Goal: Task Accomplishment & Management: Complete application form

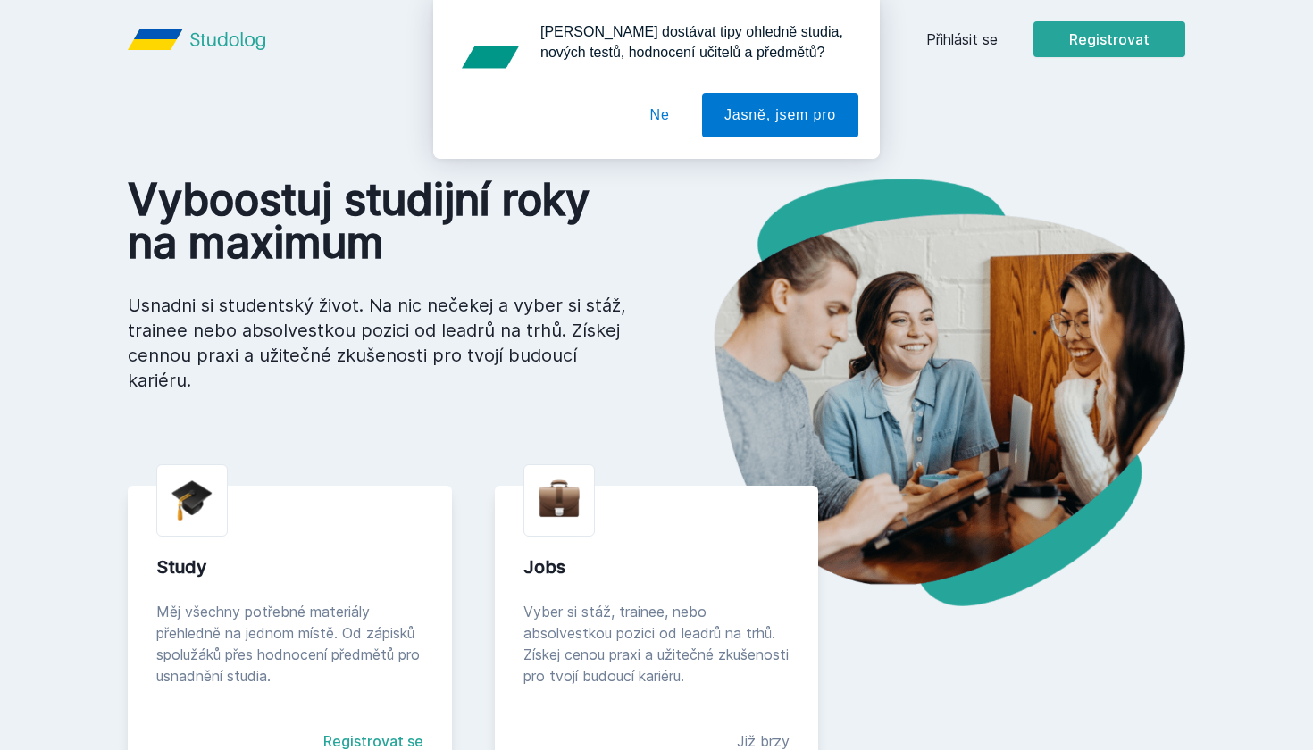
click at [644, 113] on button "Ne" at bounding box center [660, 115] width 64 height 45
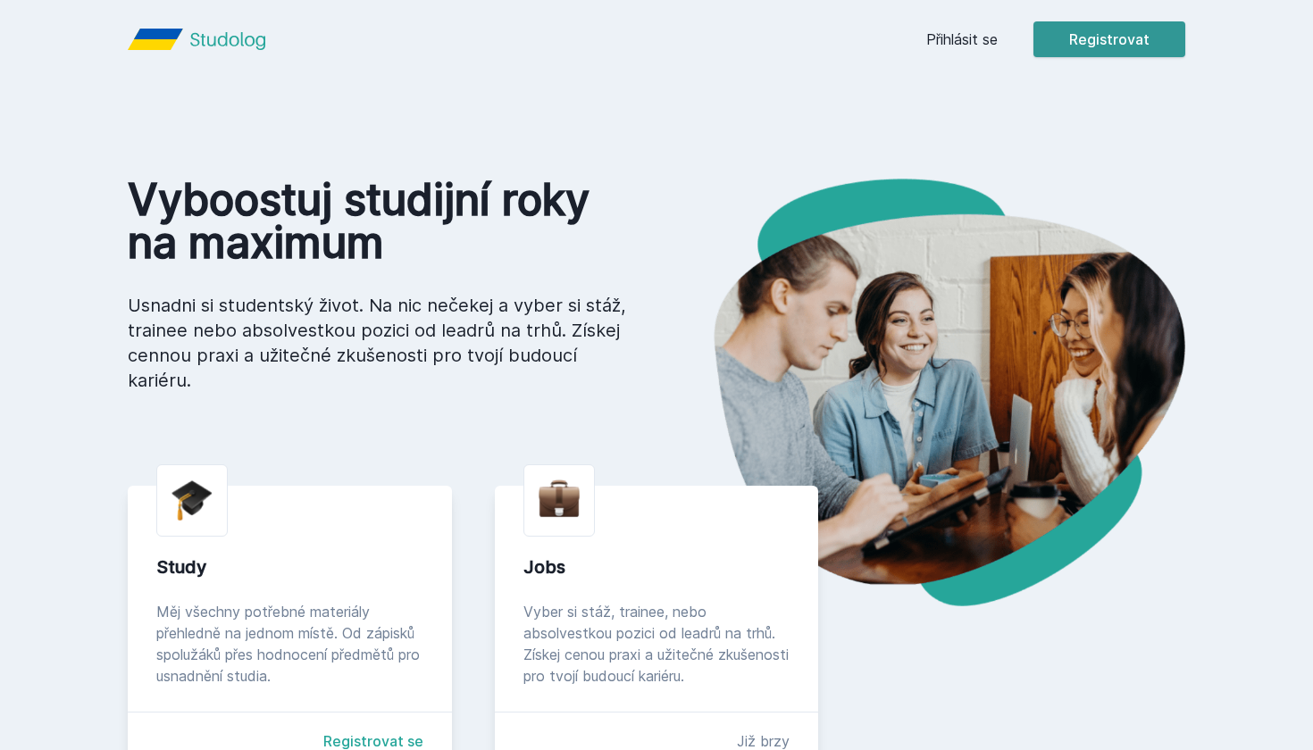
click at [644, 38] on button "Registrovat" at bounding box center [1110, 39] width 152 height 36
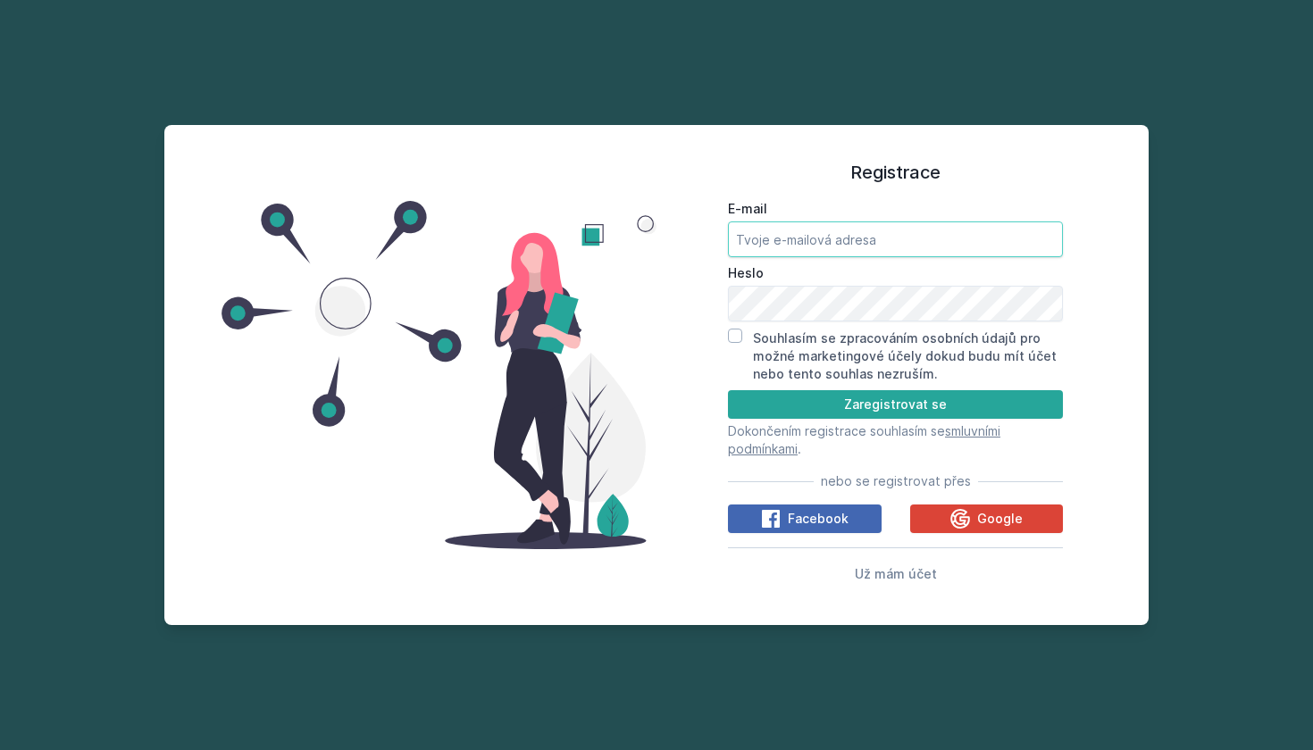
click at [644, 233] on input "E-mail" at bounding box center [895, 240] width 335 height 36
click at [644, 242] on input "E-mail" at bounding box center [895, 240] width 335 height 36
click at [644, 156] on div "Registrace E-mail [GEOGRAPHIC_DATA] Souhlasím se zpracováním osobních údajů pro…" at bounding box center [895, 371] width 335 height 450
click at [644, 250] on input "E-mail" at bounding box center [895, 240] width 335 height 36
type input "[EMAIL_ADDRESS][DOMAIN_NAME]"
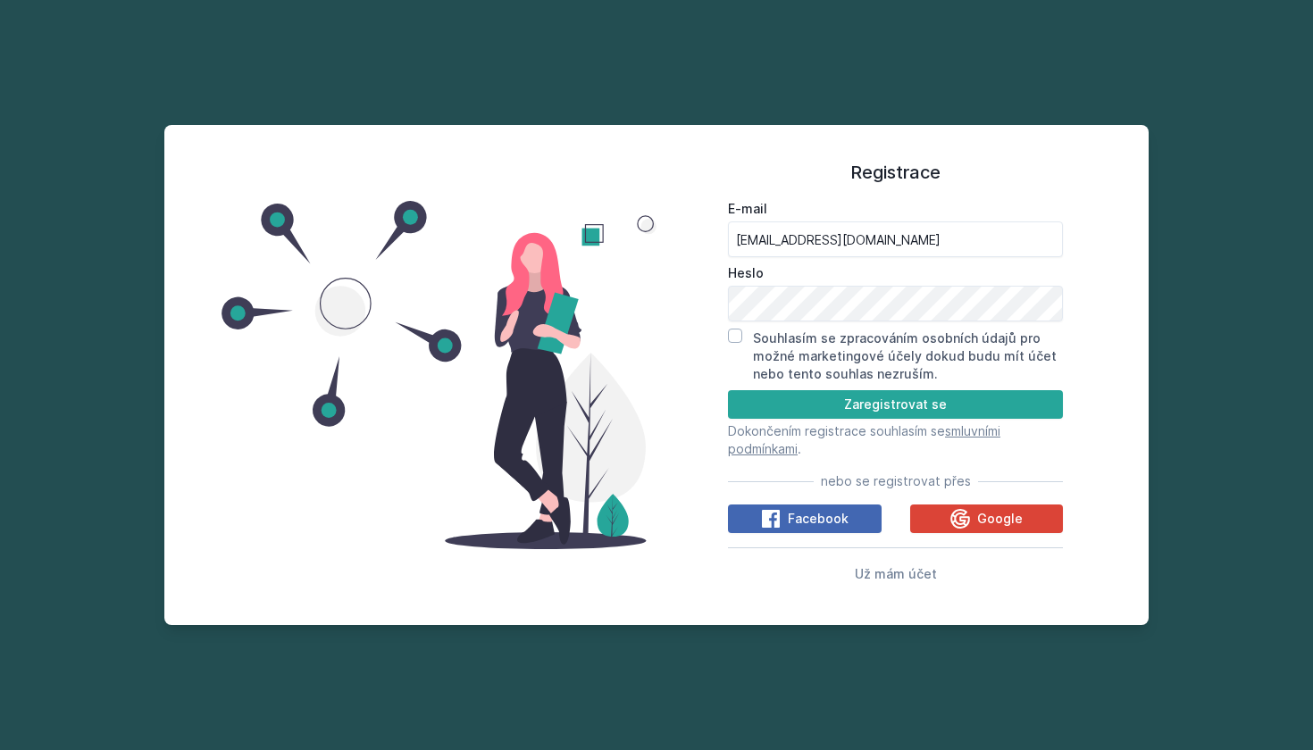
click at [644, 301] on div "Registrace E-mail [EMAIL_ADDRESS][DOMAIN_NAME] Heslo Souhlasím se zpracováním o…" at bounding box center [896, 374] width 478 height 457
click at [644, 335] on input "Souhlasím se zpracováním osobních údajů pro možné marketingové účely dokud budu…" at bounding box center [735, 336] width 14 height 14
click at [644, 334] on input "Souhlasím se zpracováním osobních údajů pro možné marketingové účely dokud budu…" at bounding box center [735, 336] width 14 height 14
checkbox input "false"
click at [644, 402] on button "Zaregistrovat se" at bounding box center [895, 404] width 335 height 29
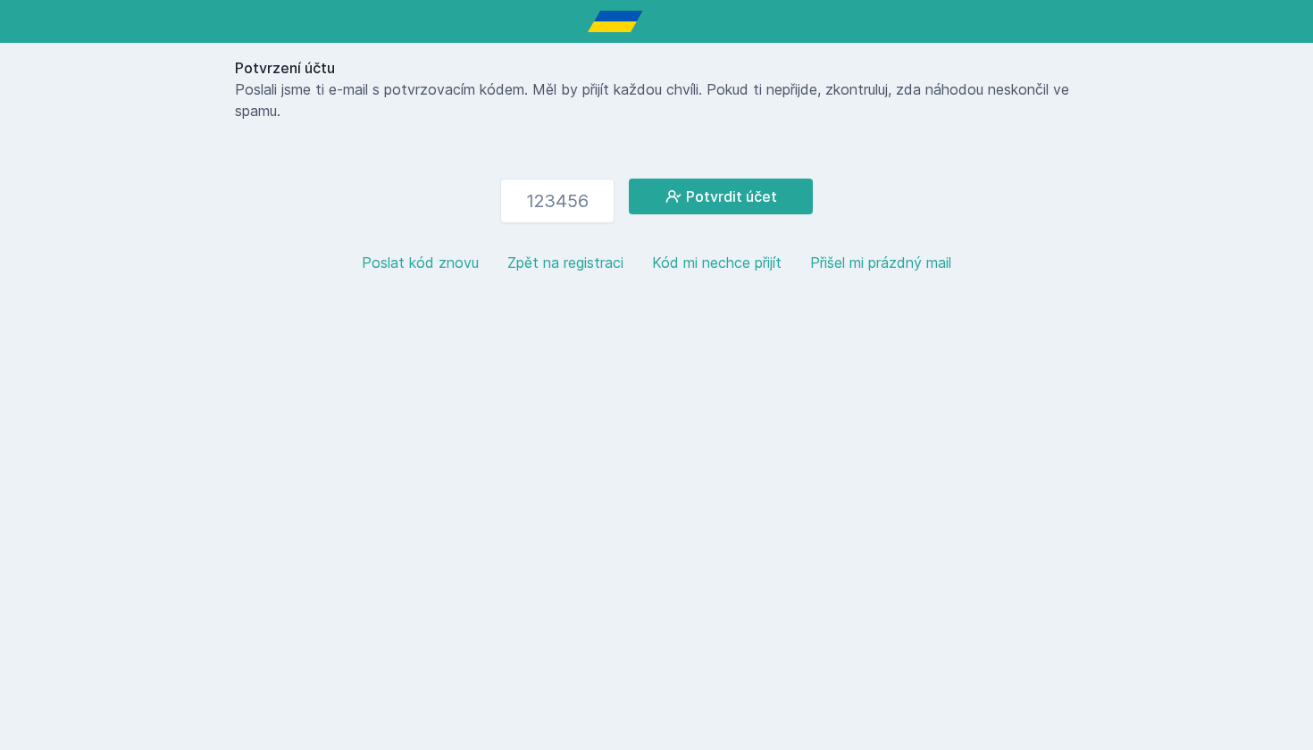
click at [573, 266] on button "Zpět na registraci" at bounding box center [565, 262] width 116 height 21
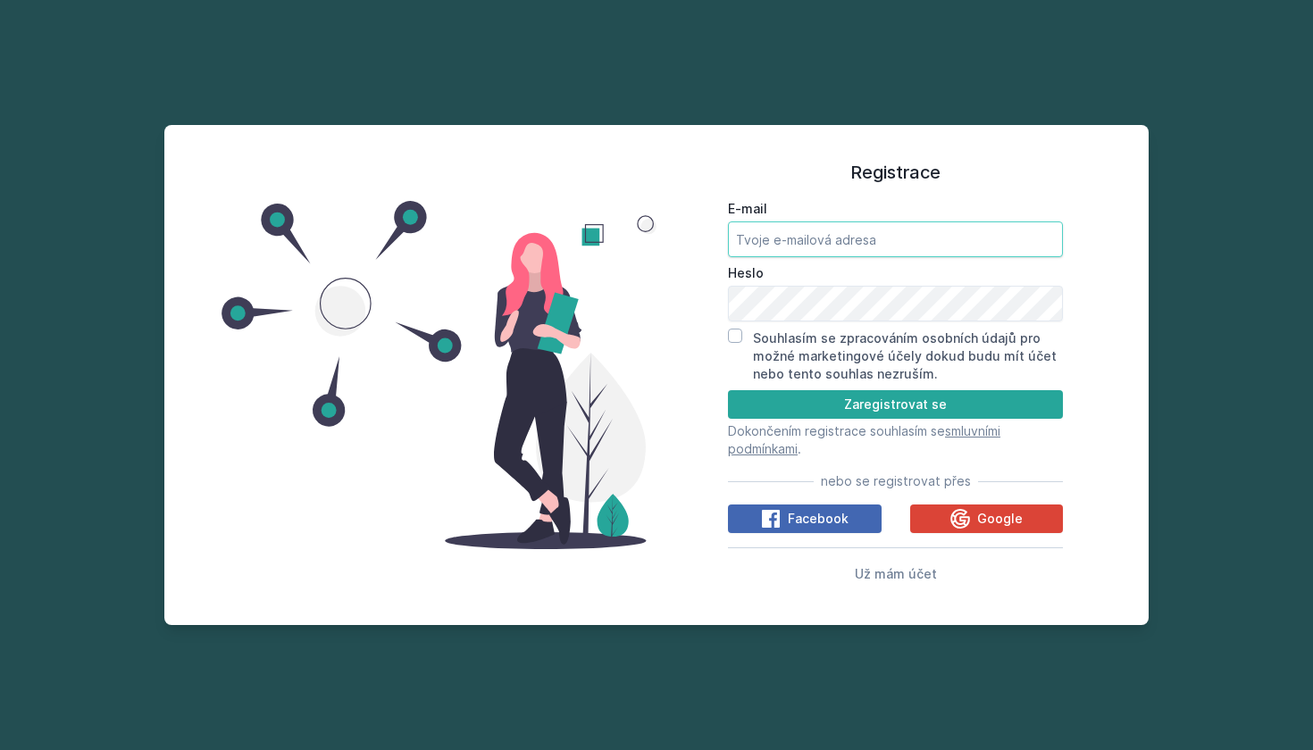
click at [644, 249] on input "E-mail" at bounding box center [895, 240] width 335 height 36
type input "[EMAIL_ADDRESS][DOMAIN_NAME]"
click at [644, 332] on label "Souhlasím se zpracováním osobních údajů pro možné marketingové účely dokud budu…" at bounding box center [905, 356] width 304 height 51
click at [644, 332] on input "Souhlasím se zpracováním osobních údajů pro možné marketingové účely dokud budu…" at bounding box center [735, 336] width 14 height 14
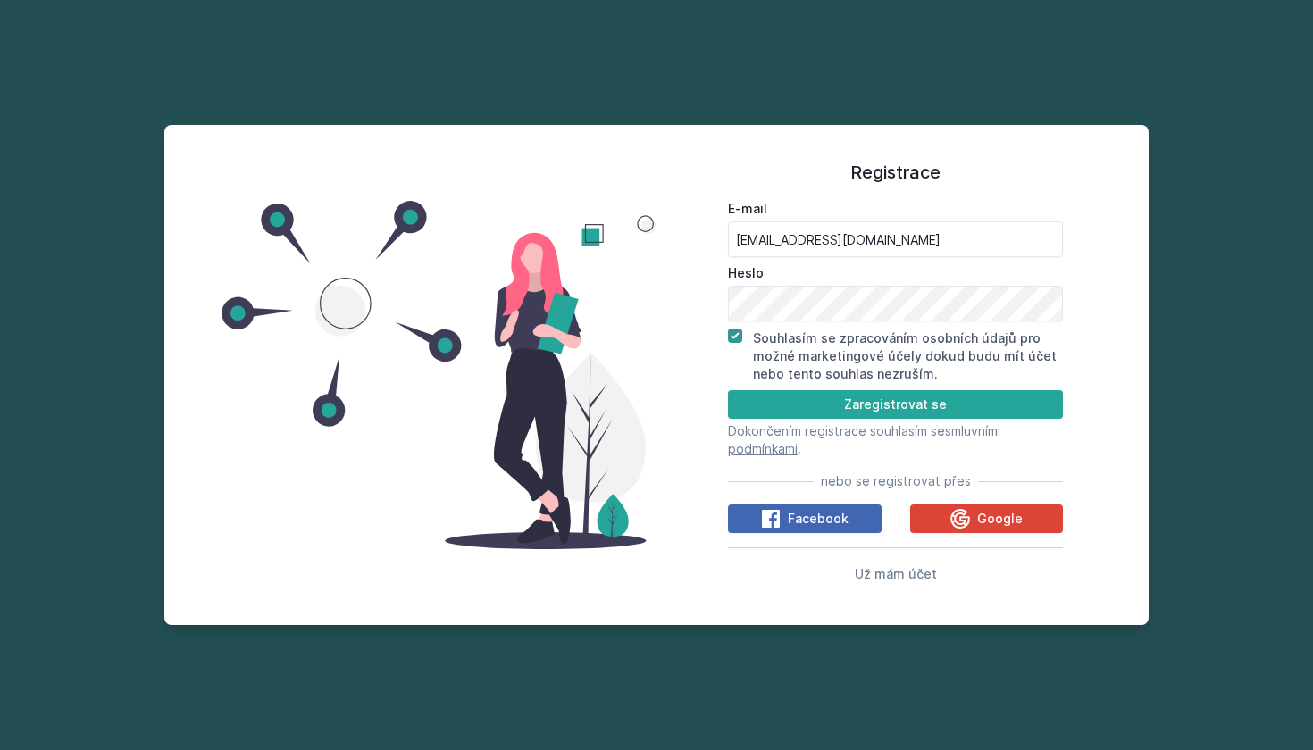
click at [644, 313] on div "Registrace E-mail [EMAIL_ADDRESS][DOMAIN_NAME] Heslo Souhlasím se zpracováním o…" at bounding box center [896, 374] width 478 height 457
click at [644, 334] on input "Souhlasím se zpracováním osobních údajů pro možné marketingové účely dokud budu…" at bounding box center [735, 336] width 14 height 14
checkbox input "false"
click at [644, 302] on div "Registrace E-mail [EMAIL_ADDRESS][DOMAIN_NAME] Heslo Souhlasím se zpracováním o…" at bounding box center [896, 374] width 478 height 457
click at [644, 244] on input "E-mail" at bounding box center [895, 240] width 335 height 36
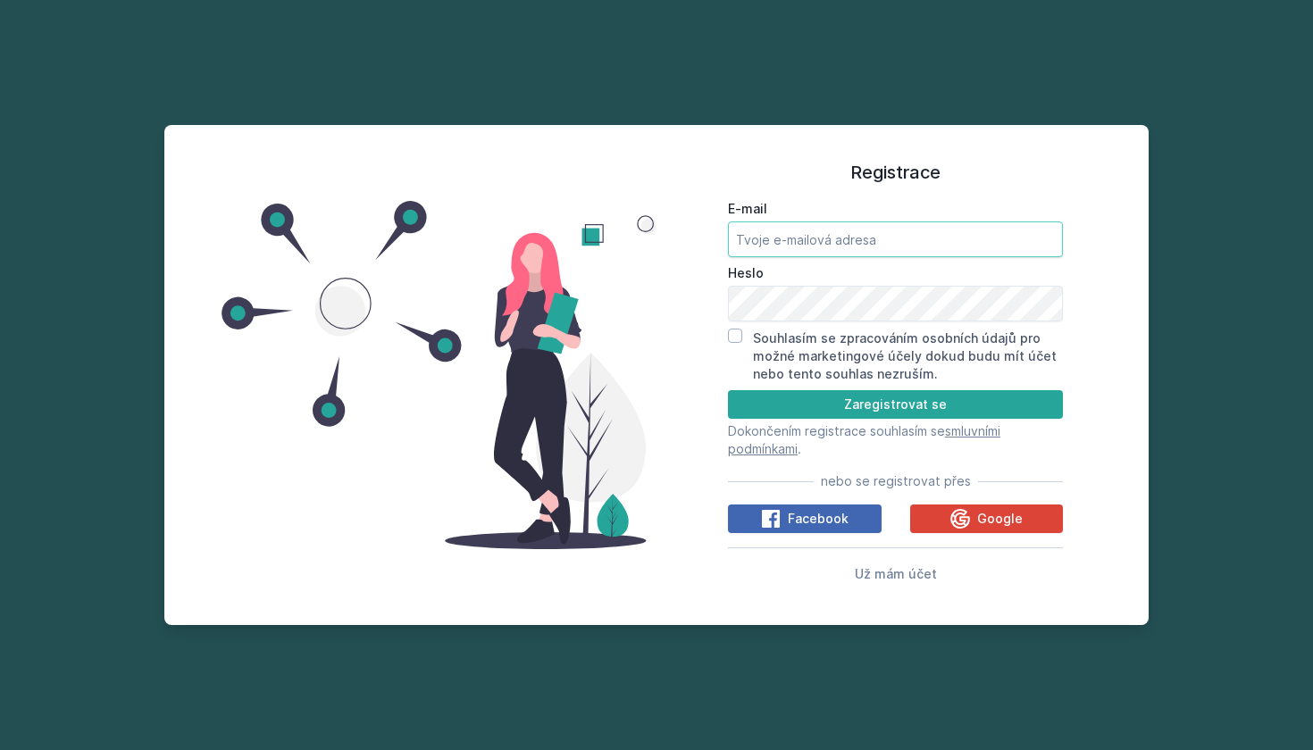
type input "[EMAIL_ADDRESS][DOMAIN_NAME]"
click at [644, 405] on button "Zaregistrovat se" at bounding box center [895, 404] width 335 height 29
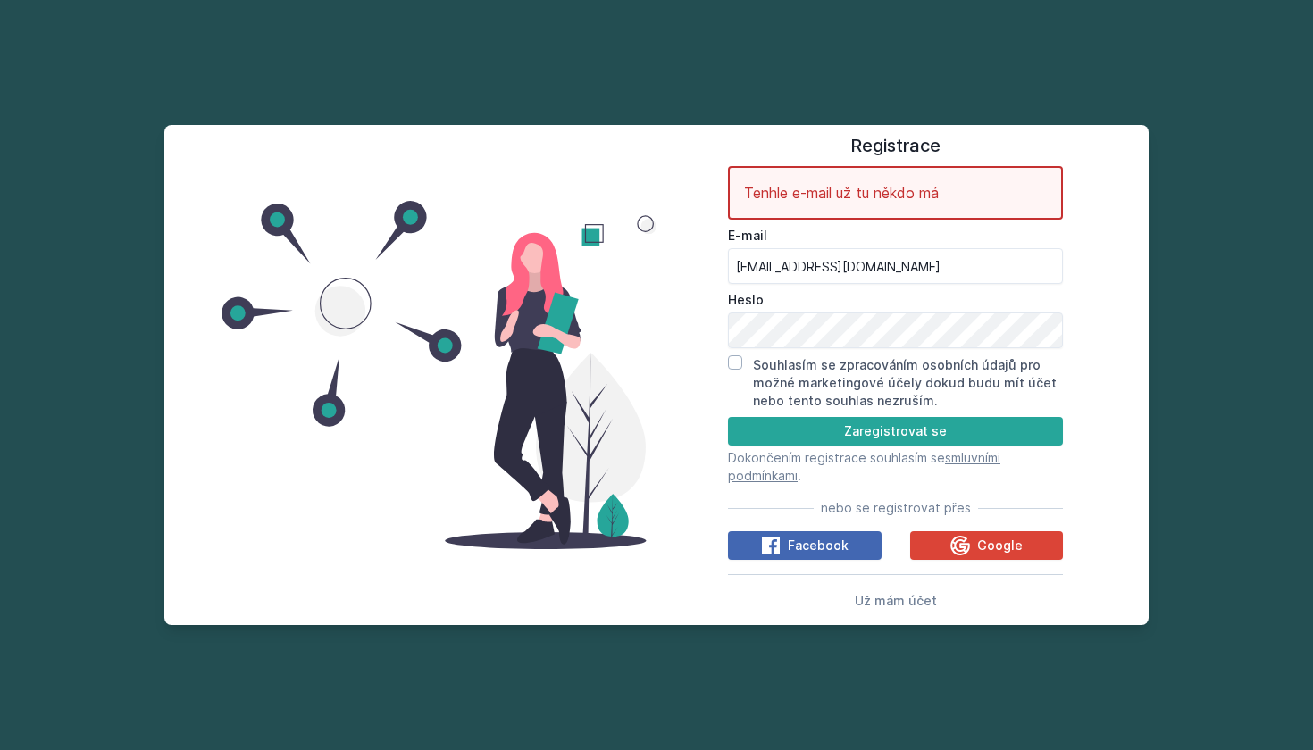
click at [644, 510] on span "nebo se registrovat přes" at bounding box center [896, 508] width 150 height 18
click at [644, 604] on span "Už mám účet" at bounding box center [896, 600] width 82 height 15
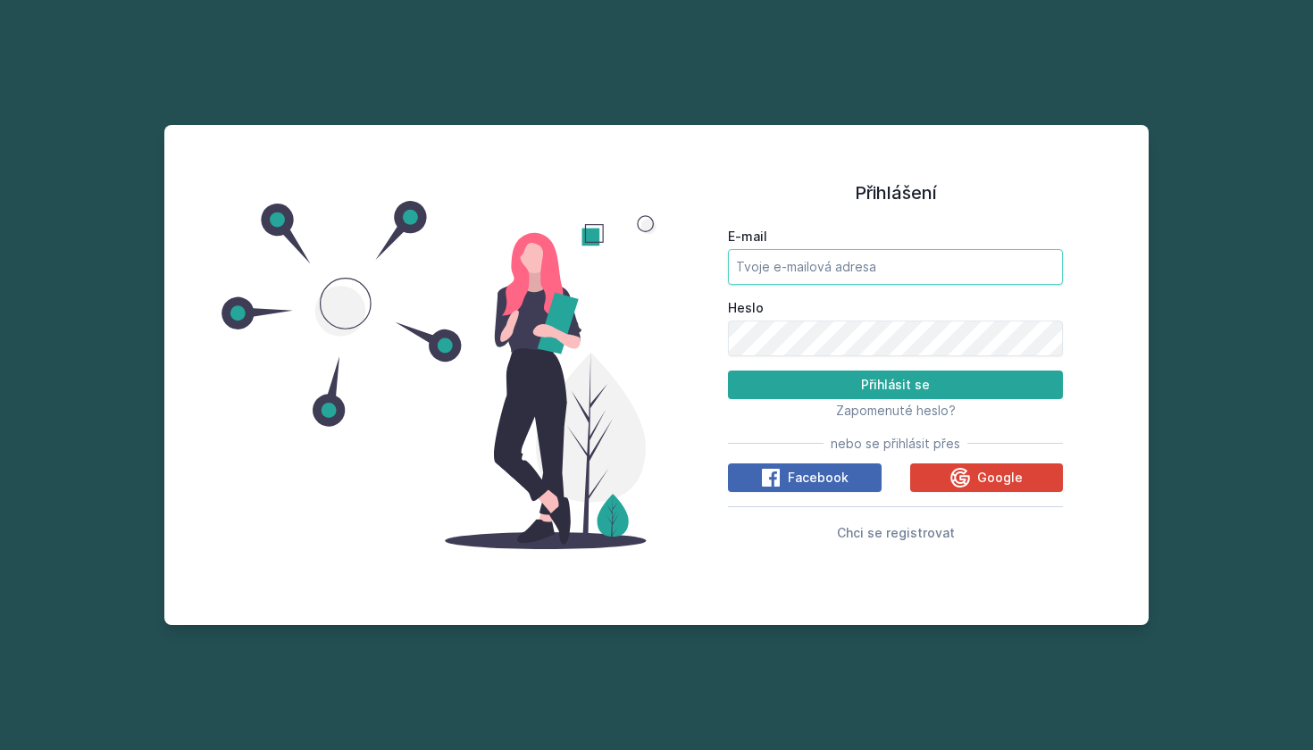
type input "[EMAIL_ADDRESS][DOMAIN_NAME]"
click at [644, 389] on button "Přihlásit se" at bounding box center [895, 385] width 335 height 29
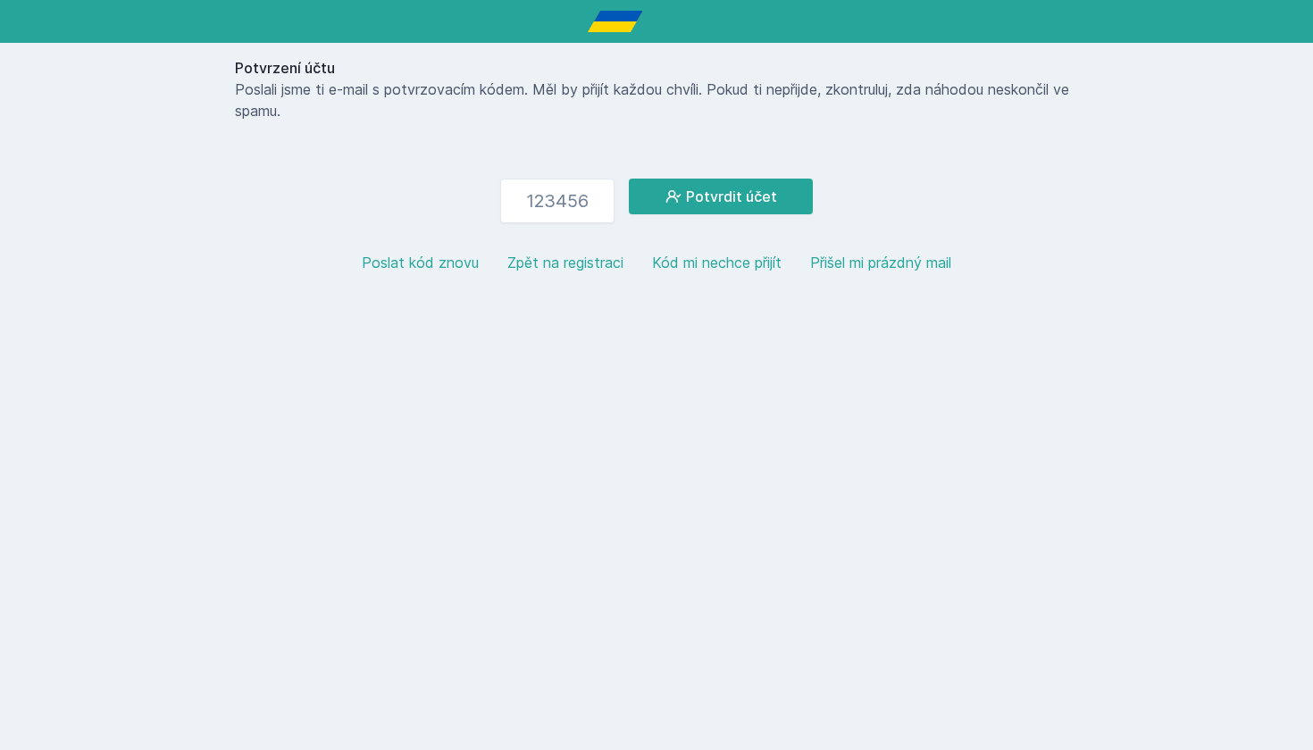
type input "1"
click at [644, 197] on button "Potvrdit účet" at bounding box center [721, 197] width 184 height 36
click at [592, 206] on input "172394" at bounding box center [557, 201] width 114 height 45
type input "1"
click at [569, 199] on input "number" at bounding box center [557, 201] width 114 height 45
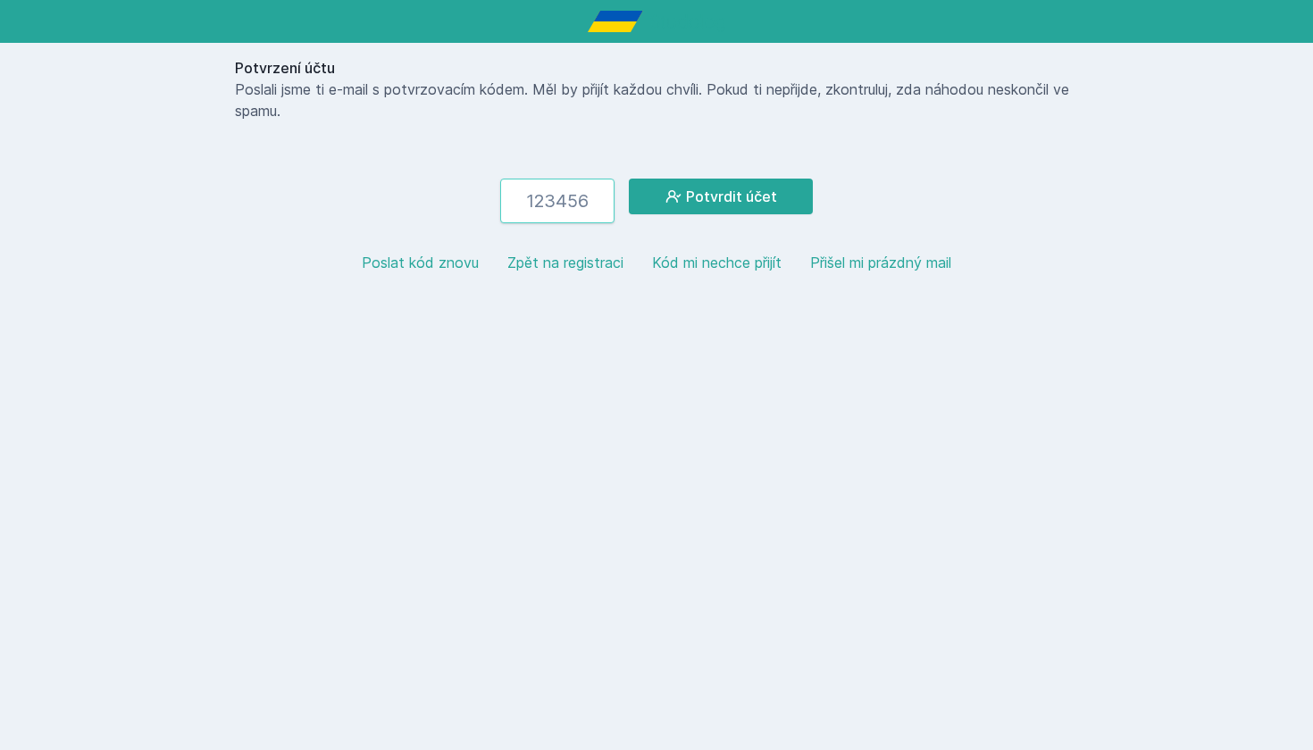
click at [597, 201] on input "number" at bounding box center [557, 201] width 114 height 45
click at [551, 206] on input "number" at bounding box center [557, 201] width 114 height 45
click at [644, 204] on button "Potvrdit účet" at bounding box center [721, 197] width 184 height 36
click at [599, 204] on input "644856" at bounding box center [557, 201] width 114 height 45
type input "6"
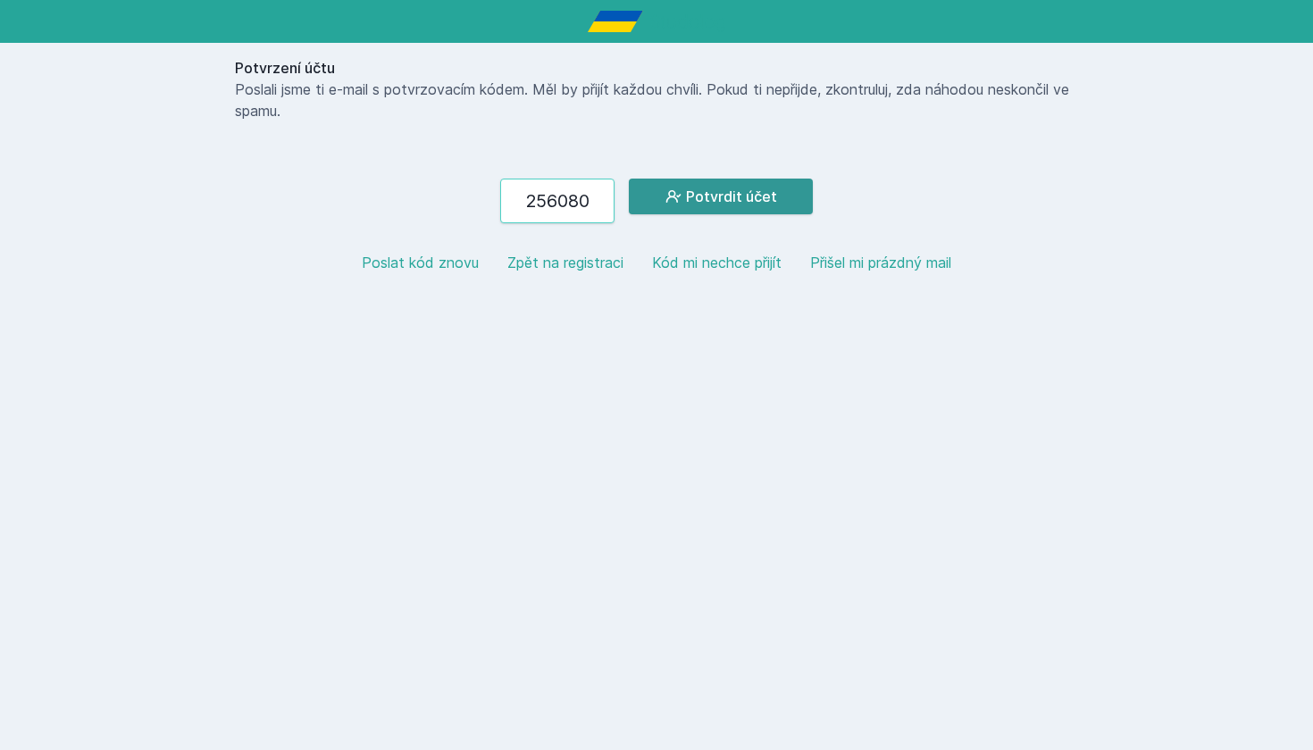
type input "256080"
click at [644, 194] on button "Potvrdit účet" at bounding box center [721, 197] width 184 height 36
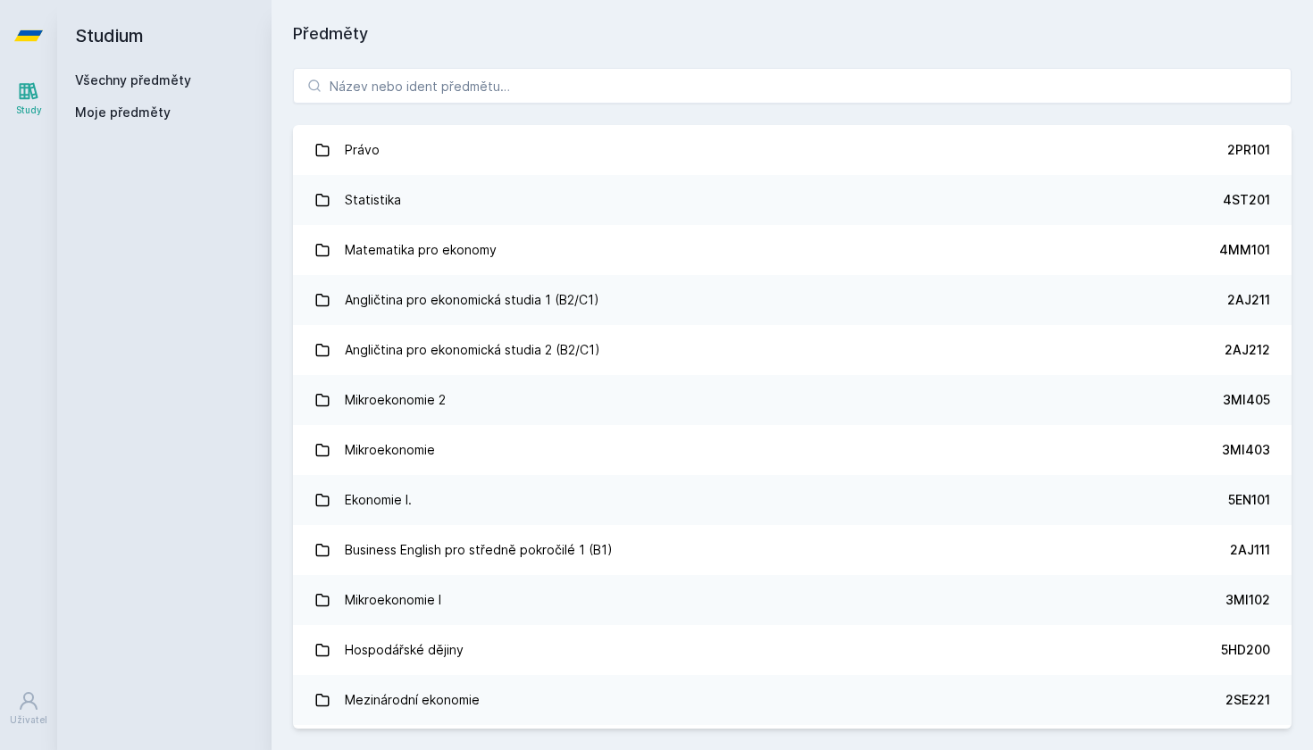
click at [138, 78] on link "Všechny předměty" at bounding box center [133, 79] width 116 height 15
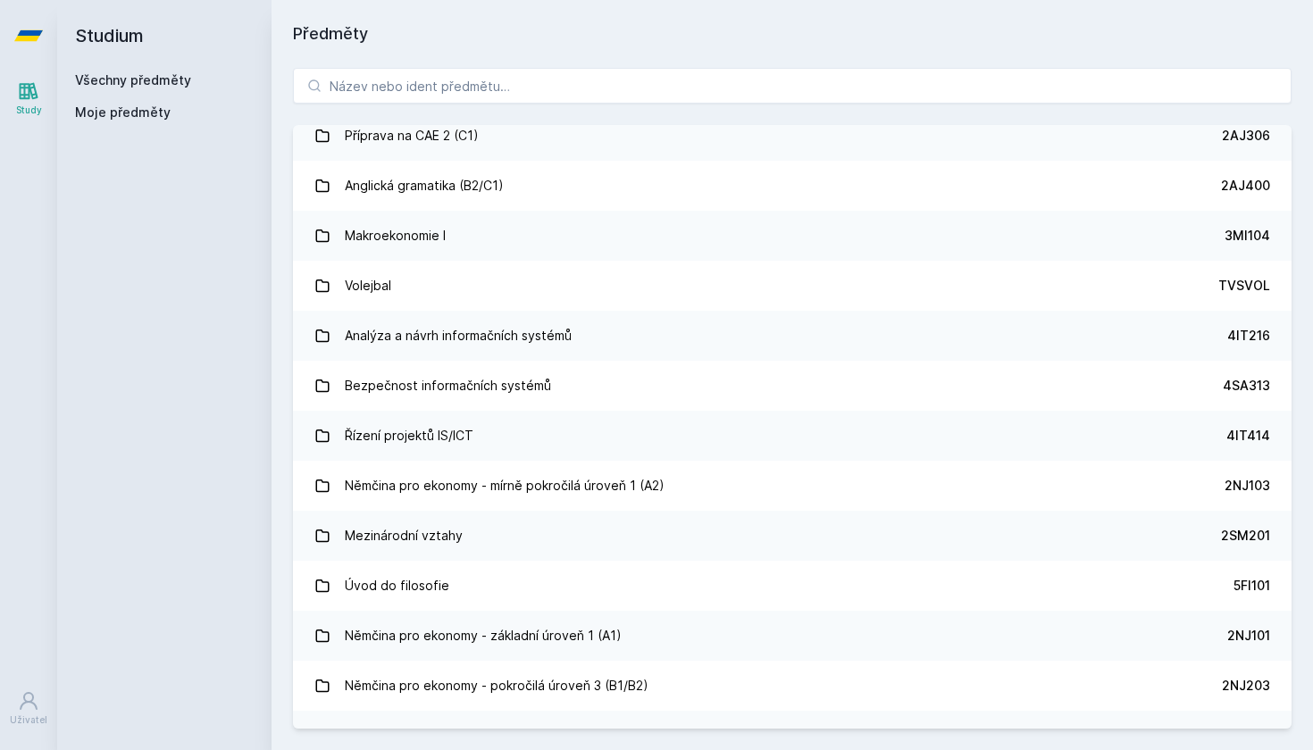
scroll to position [4548, 0]
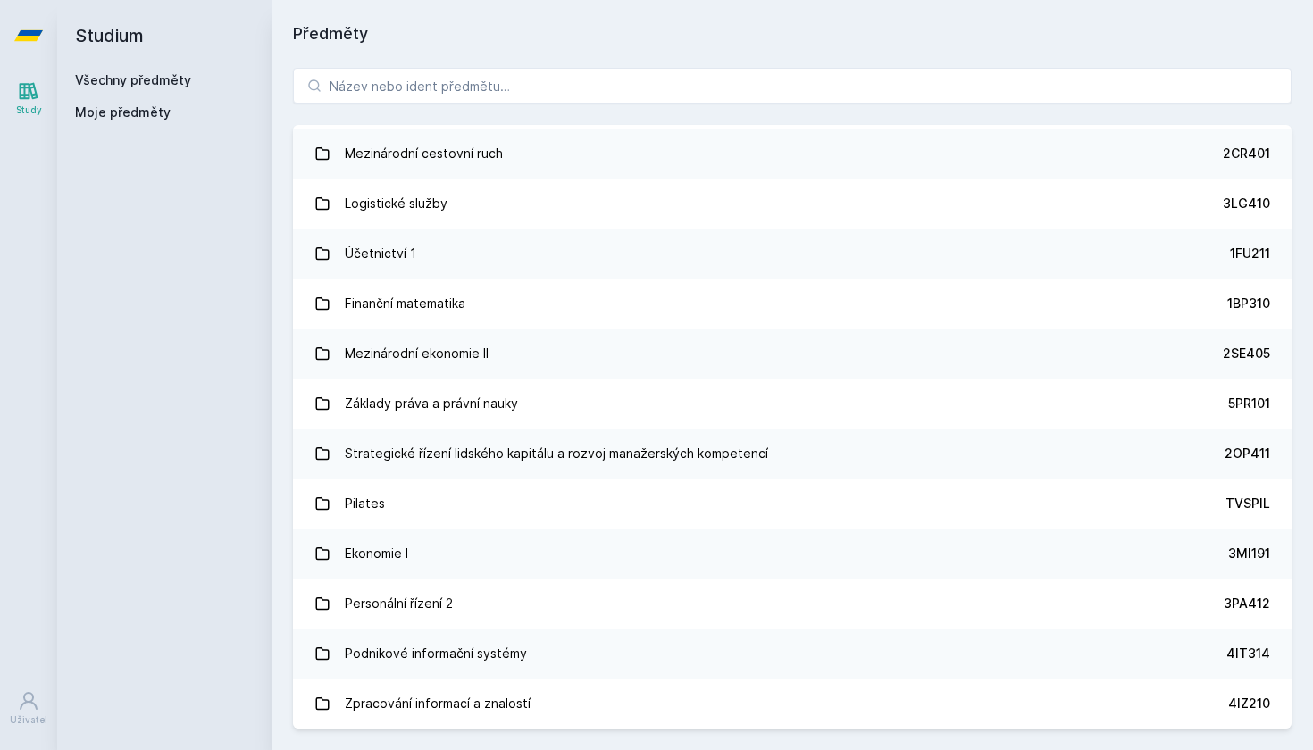
click at [122, 107] on span "Moje předměty" at bounding box center [123, 113] width 96 height 18
click at [110, 113] on span "Moje předměty" at bounding box center [123, 113] width 96 height 18
click at [111, 109] on span "Moje předměty" at bounding box center [123, 113] width 96 height 18
click at [28, 680] on icon at bounding box center [29, 701] width 18 height 18
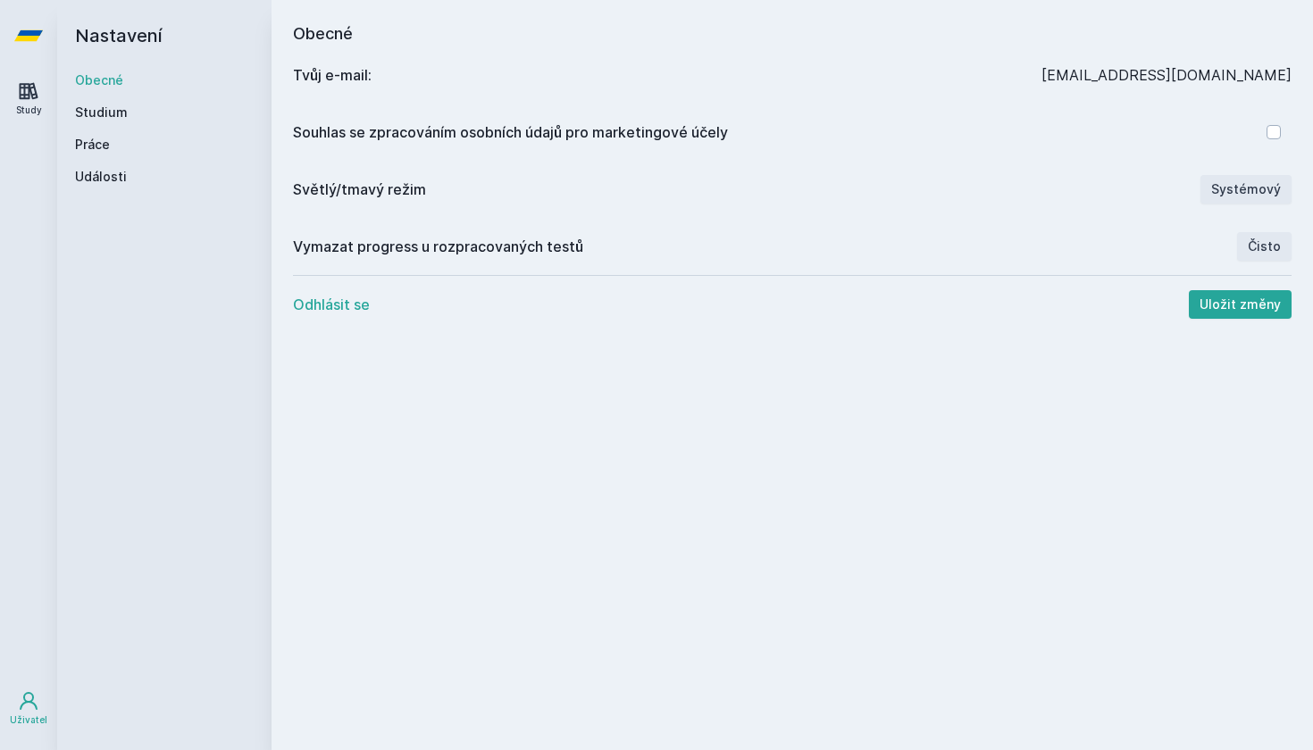
click at [27, 95] on icon at bounding box center [29, 91] width 19 height 17
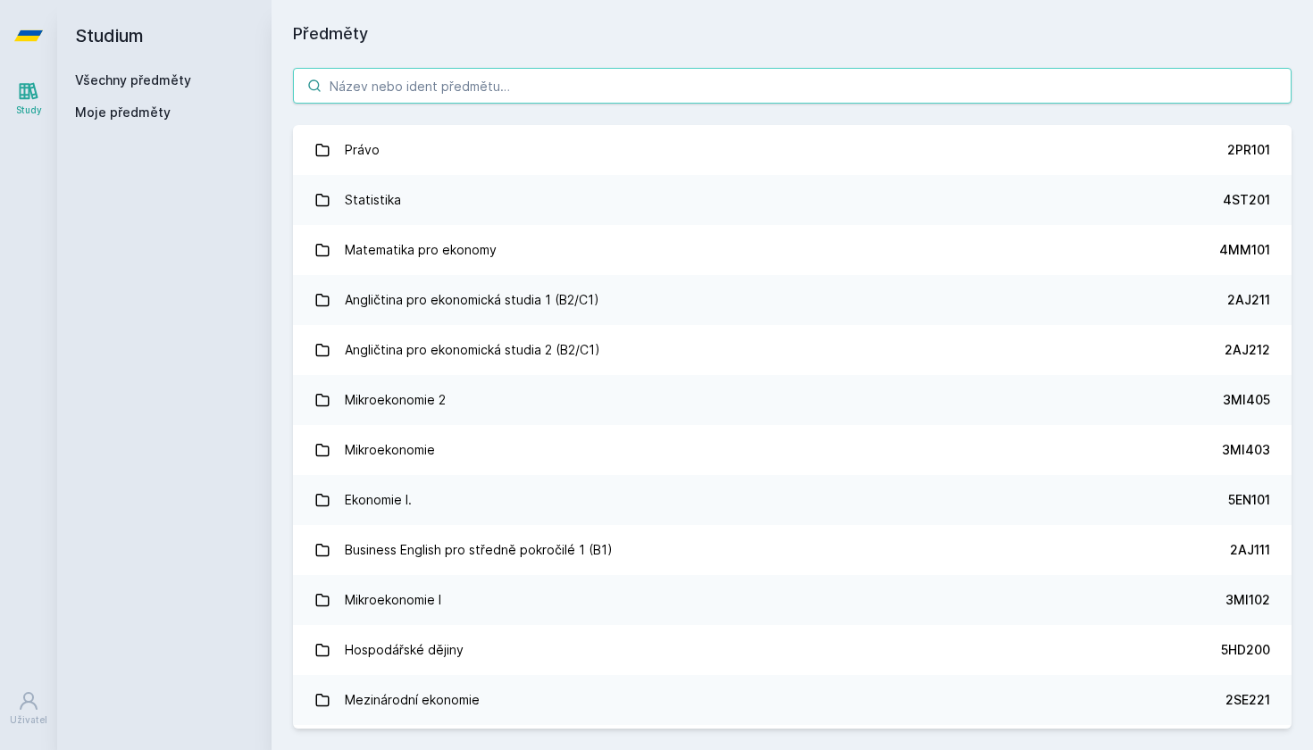
click at [604, 94] on input "search" at bounding box center [792, 86] width 999 height 36
paste input "1BP430"
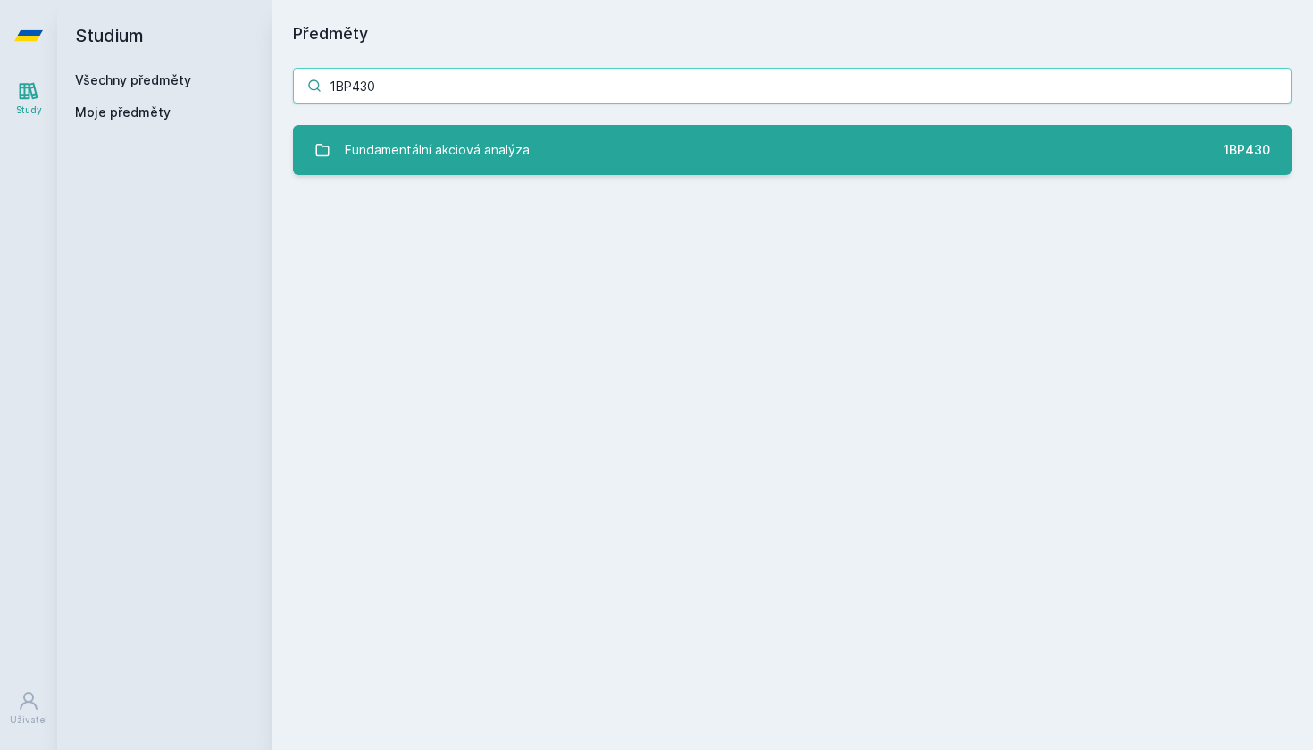
type input "1BP430"
click at [644, 133] on link "Fundamentální akciová analýza 1BP430" at bounding box center [792, 150] width 999 height 50
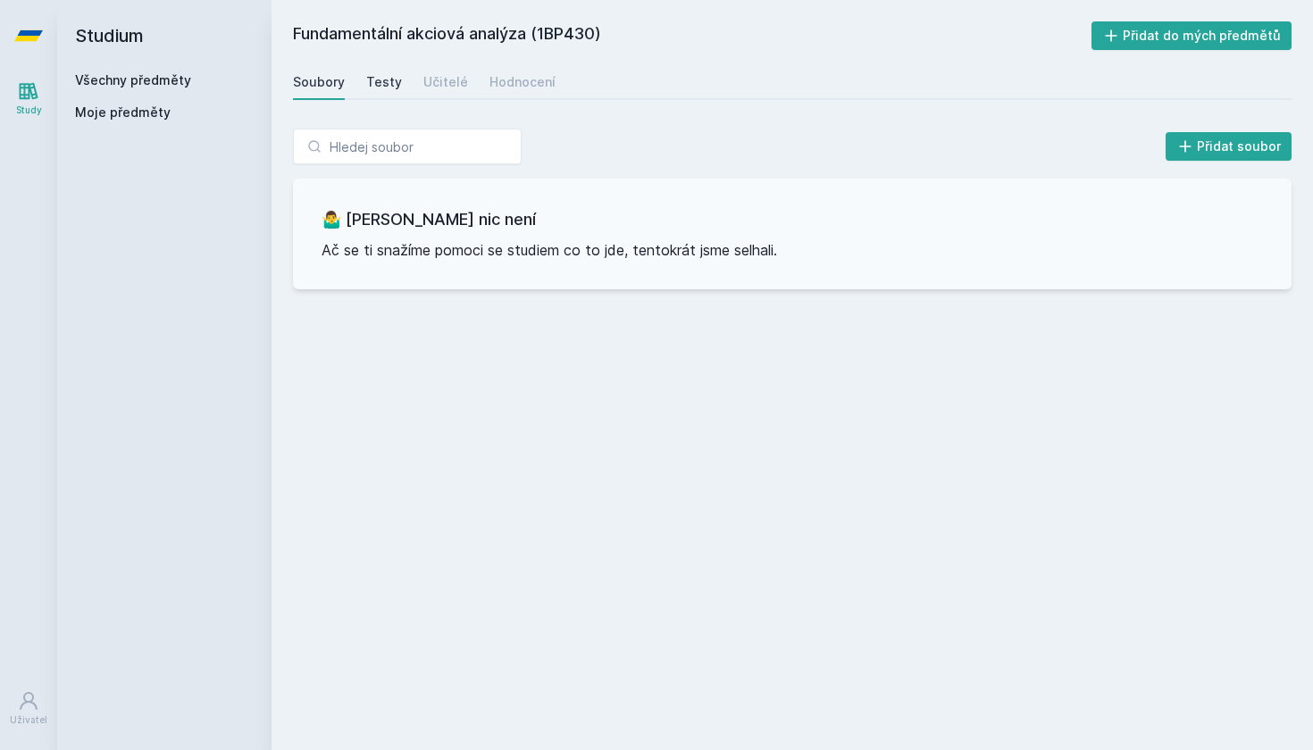
click at [386, 88] on div "Testy" at bounding box center [384, 82] width 36 height 18
click at [437, 80] on div "Učitelé" at bounding box center [445, 82] width 45 height 18
click at [515, 81] on div "Hodnocení" at bounding box center [523, 82] width 66 height 18
click at [325, 87] on div "Soubory" at bounding box center [319, 82] width 52 height 18
click at [166, 71] on div "Všechny předměty" at bounding box center [164, 80] width 179 height 18
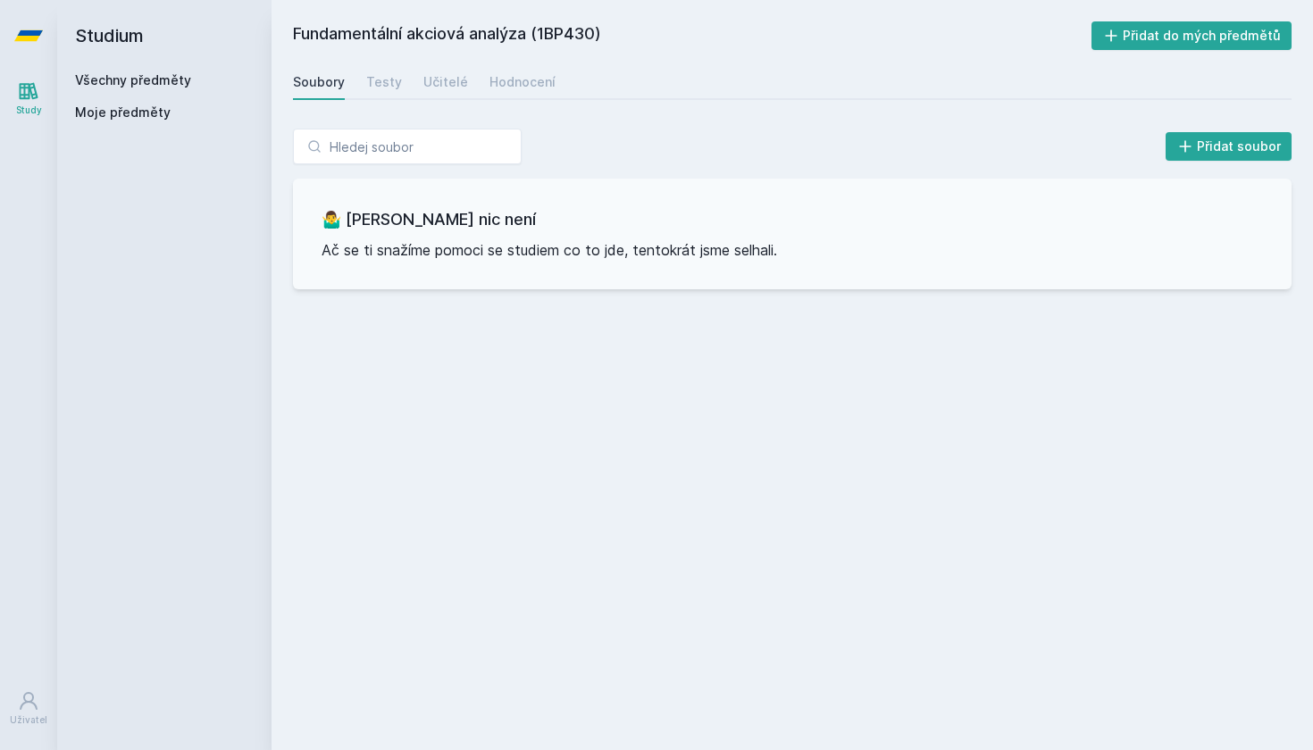
click at [142, 80] on link "Všechny předměty" at bounding box center [133, 79] width 116 height 15
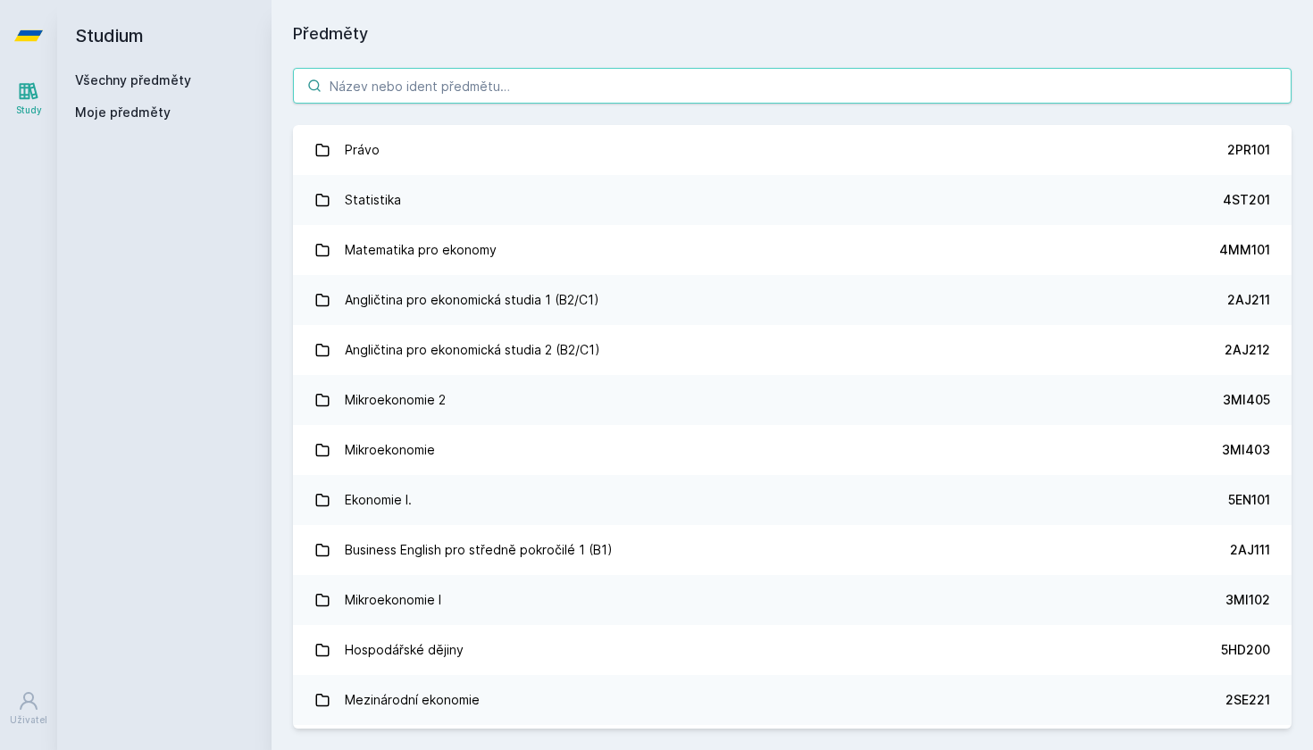
click at [623, 90] on input "search" at bounding box center [792, 86] width 999 height 36
paste input "1BP404"
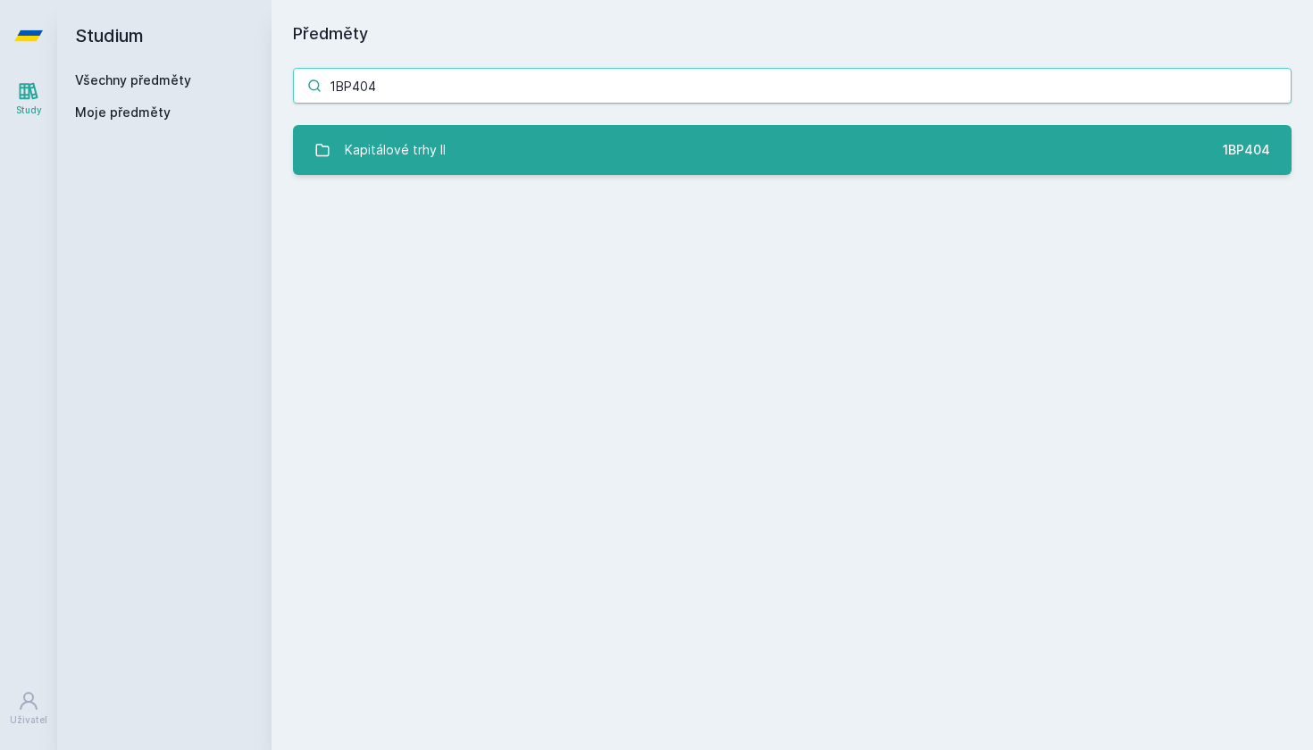
type input "1BP404"
click at [590, 159] on link "Kapitálové trhy II 1BP404" at bounding box center [792, 150] width 999 height 50
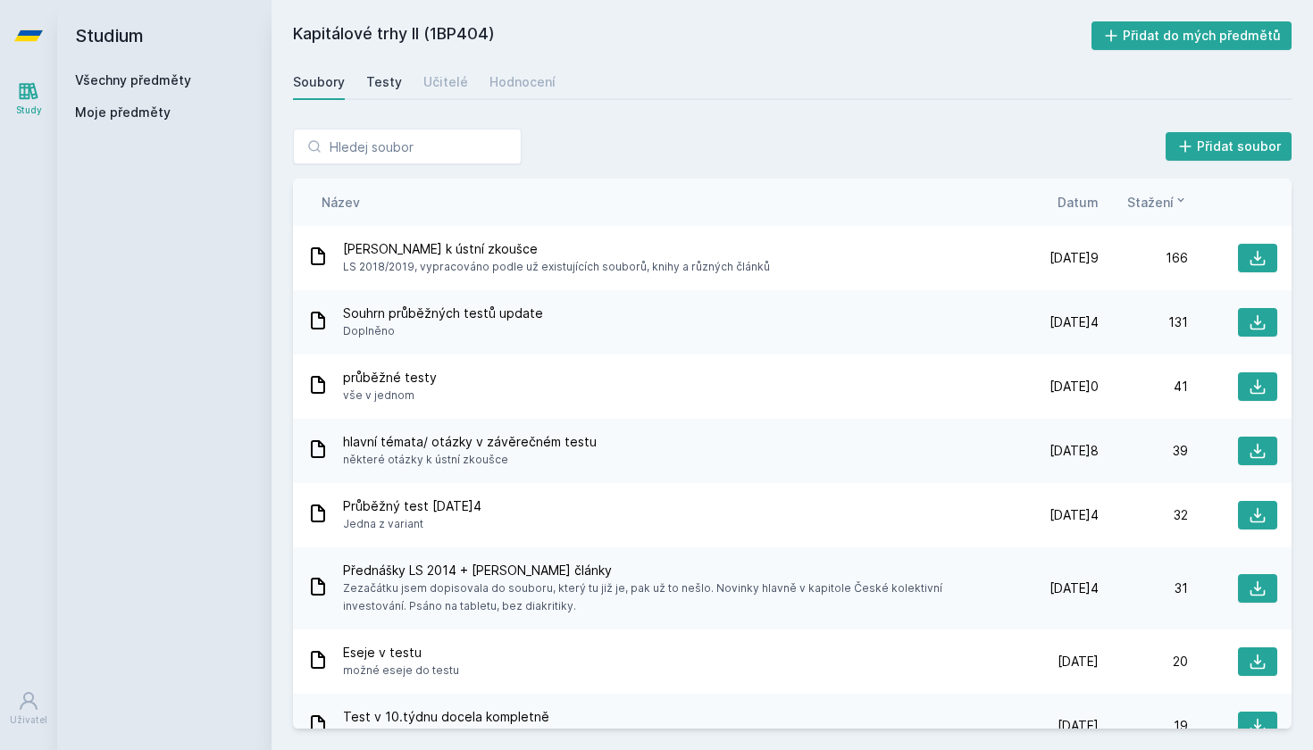
click at [382, 82] on div "Testy" at bounding box center [384, 82] width 36 height 18
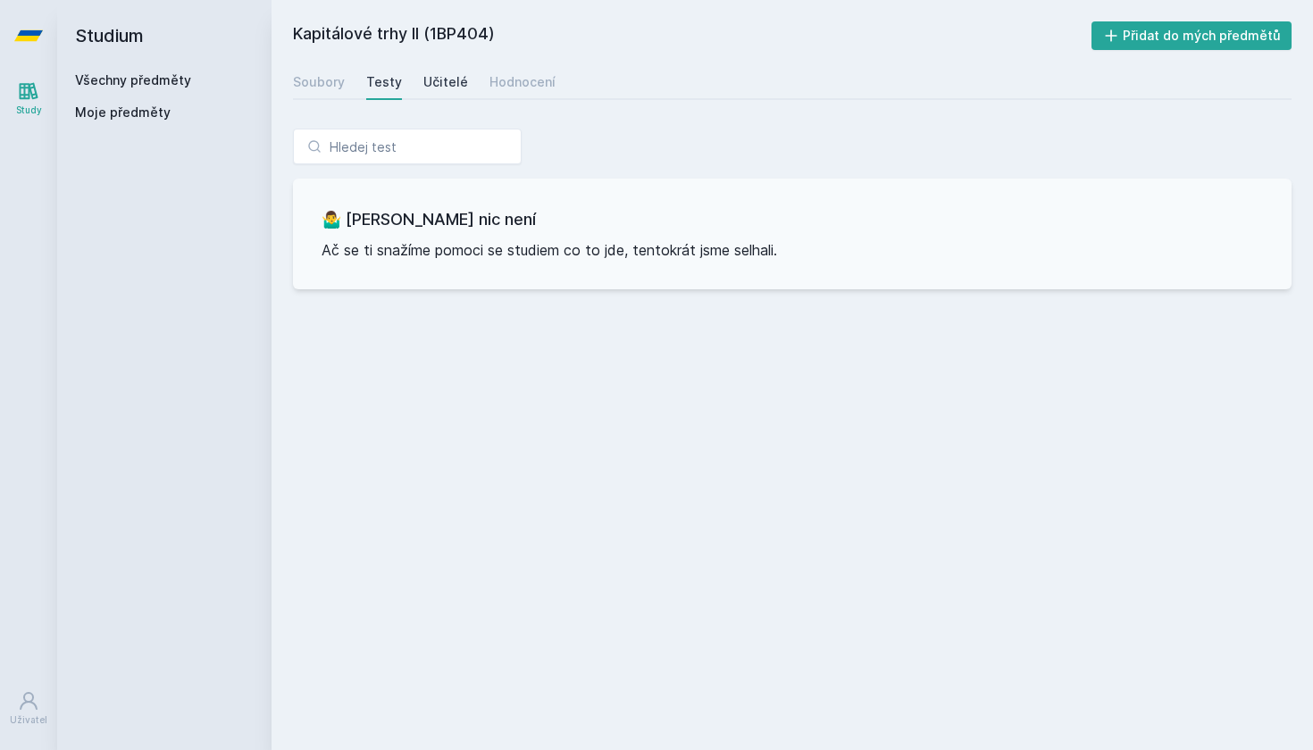
click at [450, 81] on div "Učitelé" at bounding box center [445, 82] width 45 height 18
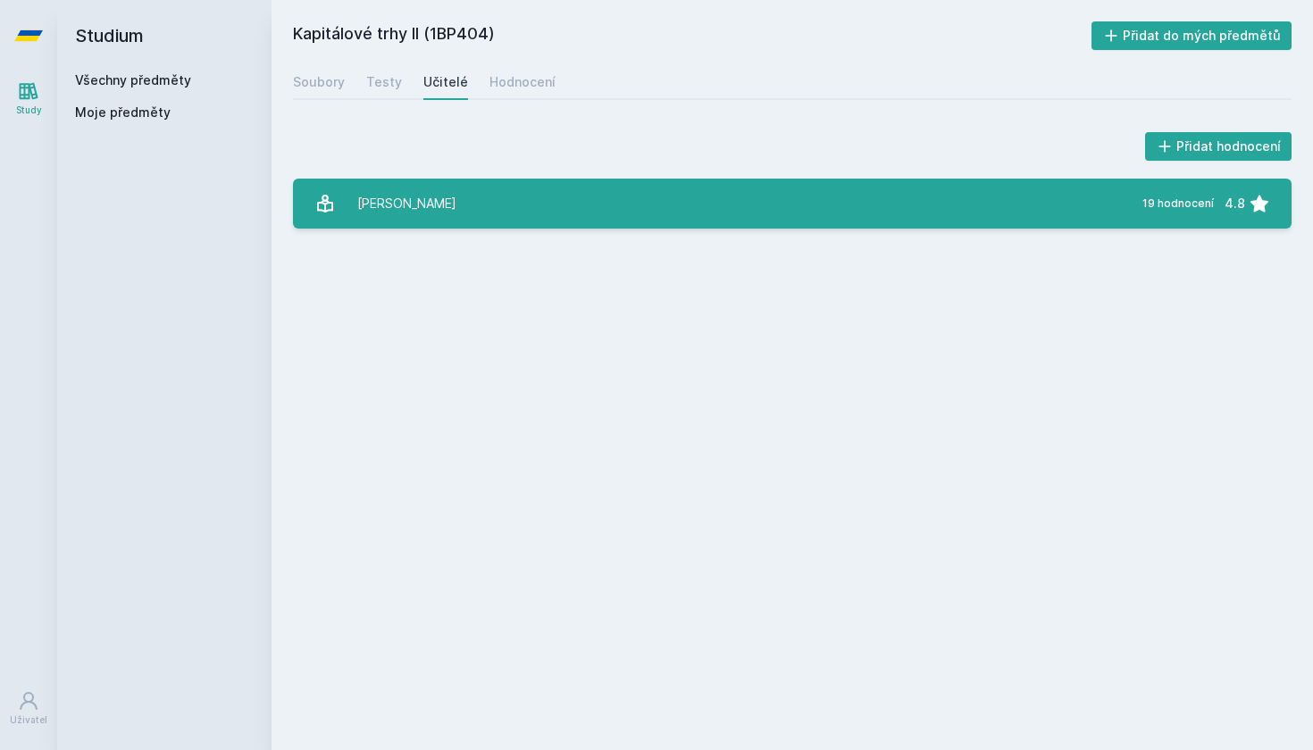
click at [494, 204] on link "M[PERSON_NAME] 19 hodnocení 4.8" at bounding box center [792, 204] width 999 height 50
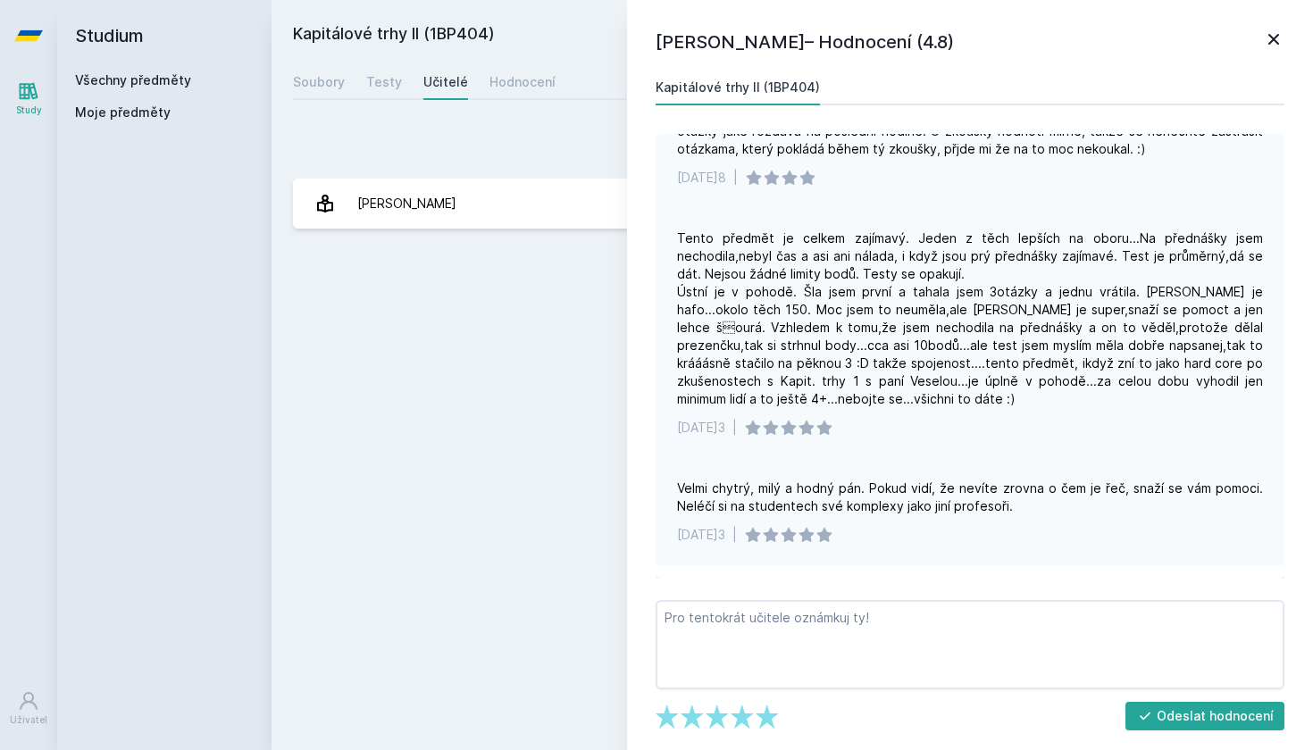
scroll to position [285, 0]
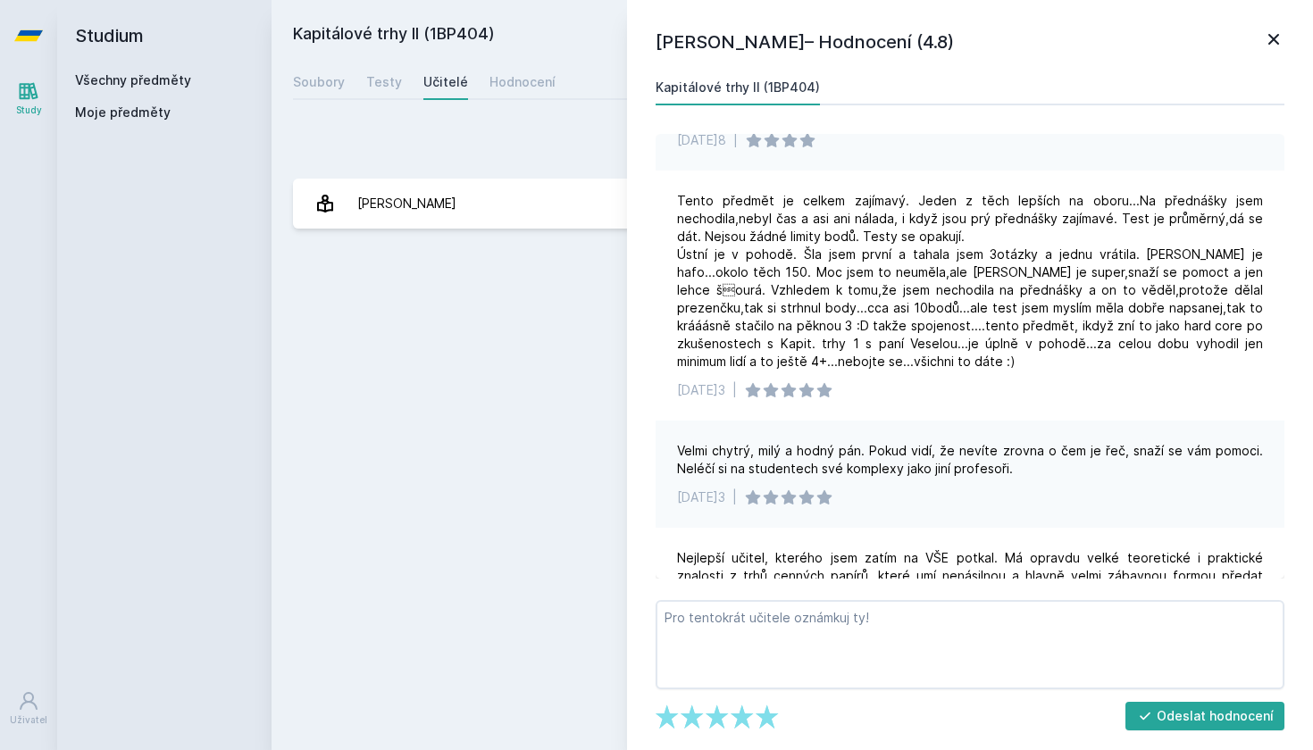
click at [130, 72] on link "Všechny předměty" at bounding box center [133, 79] width 116 height 15
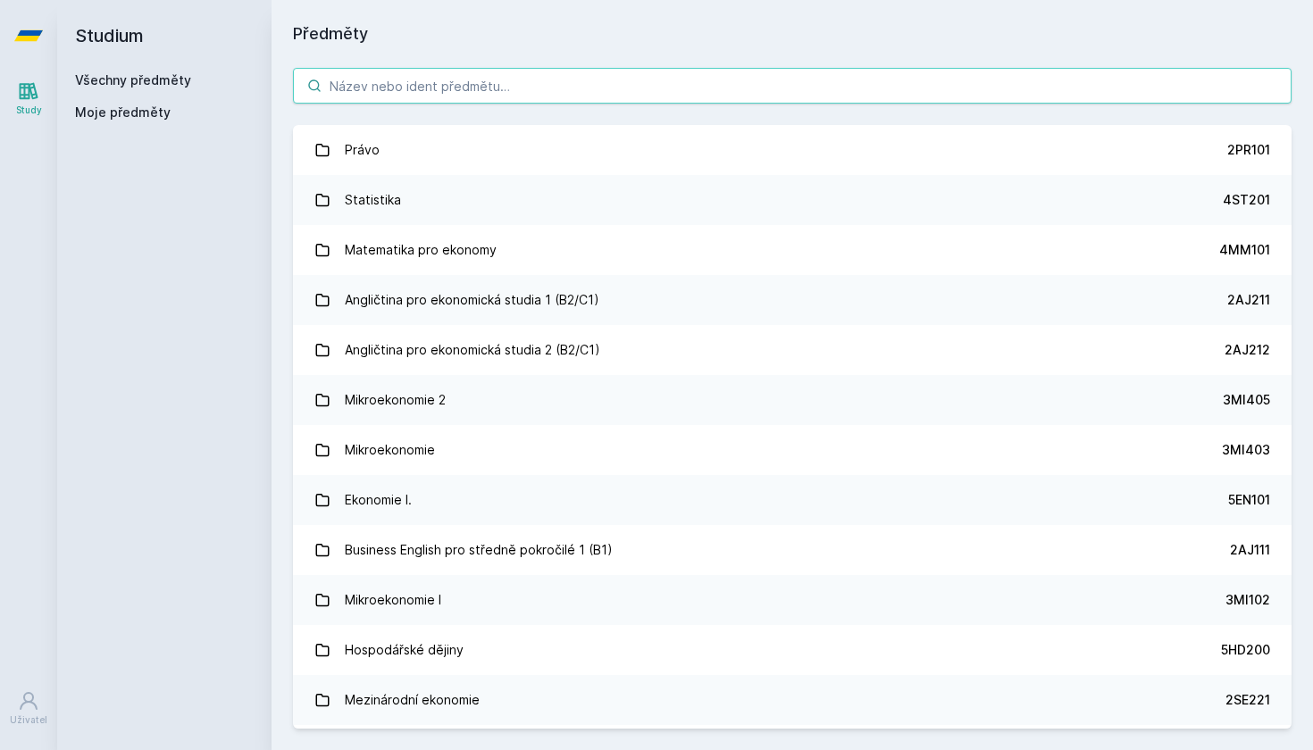
click at [357, 84] on input "search" at bounding box center [792, 86] width 999 height 36
paste input "1MT402"
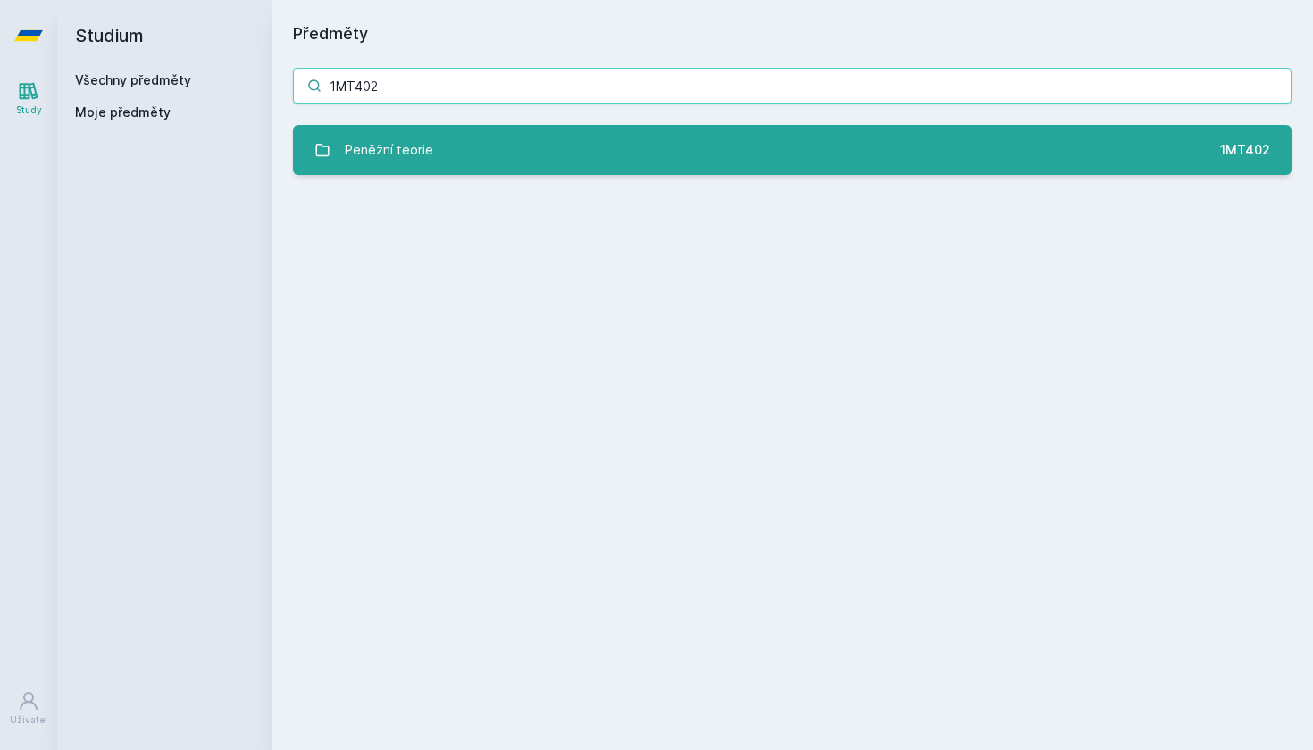
type input "1MT402"
click at [411, 131] on link "Peněžní teorie 1MT402" at bounding box center [792, 150] width 999 height 50
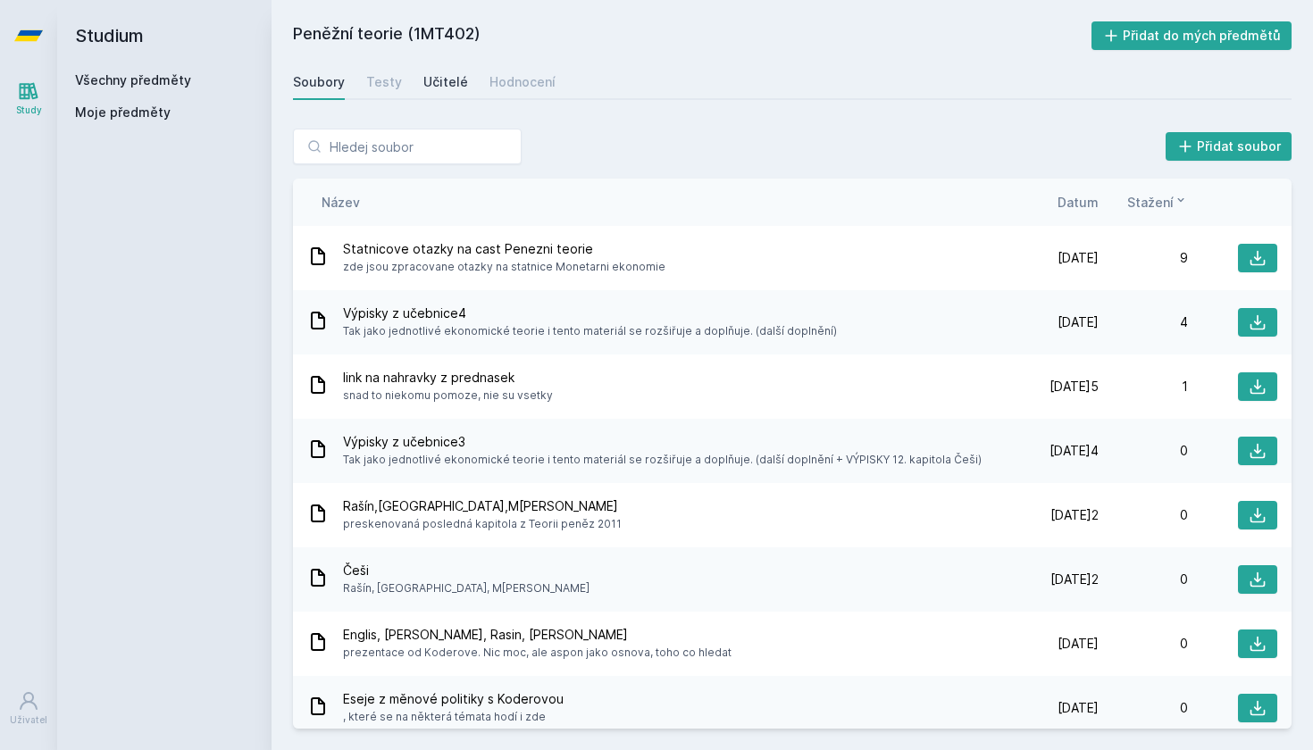
click at [448, 82] on div "Učitelé" at bounding box center [445, 82] width 45 height 18
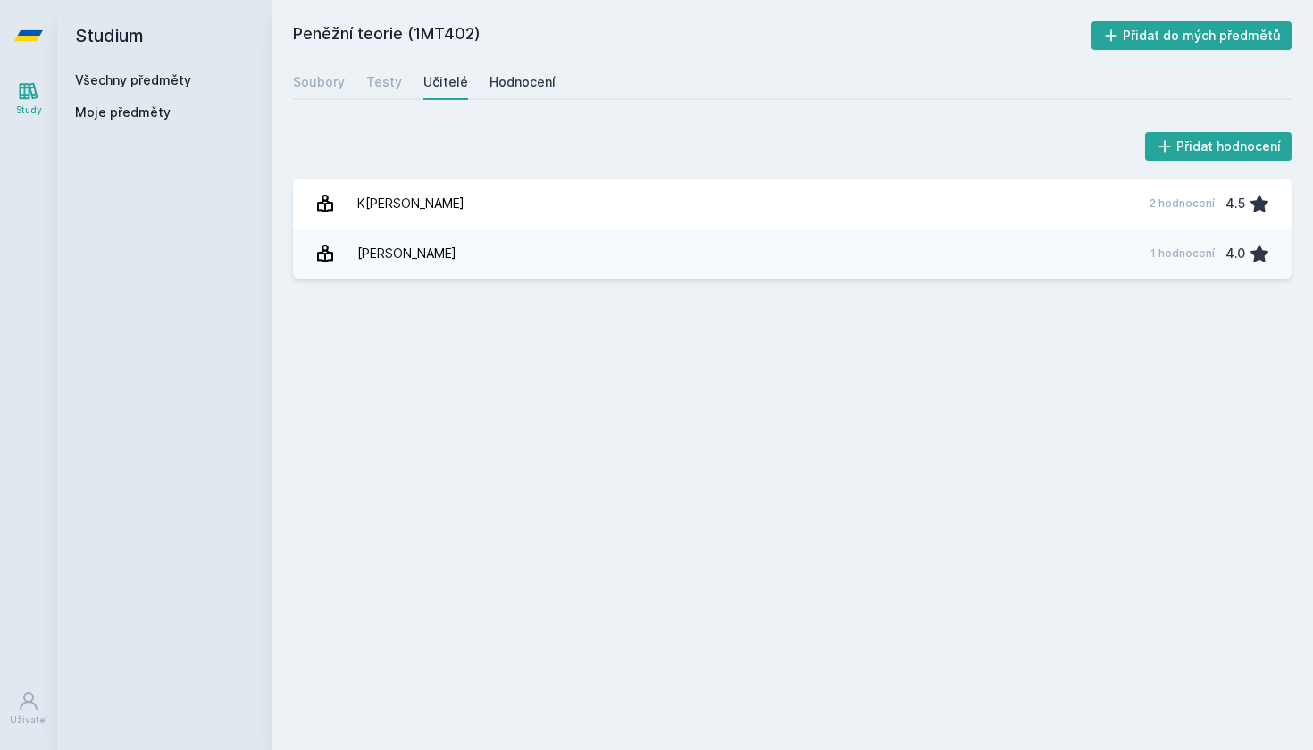
click at [515, 86] on div "Hodnocení" at bounding box center [523, 82] width 66 height 18
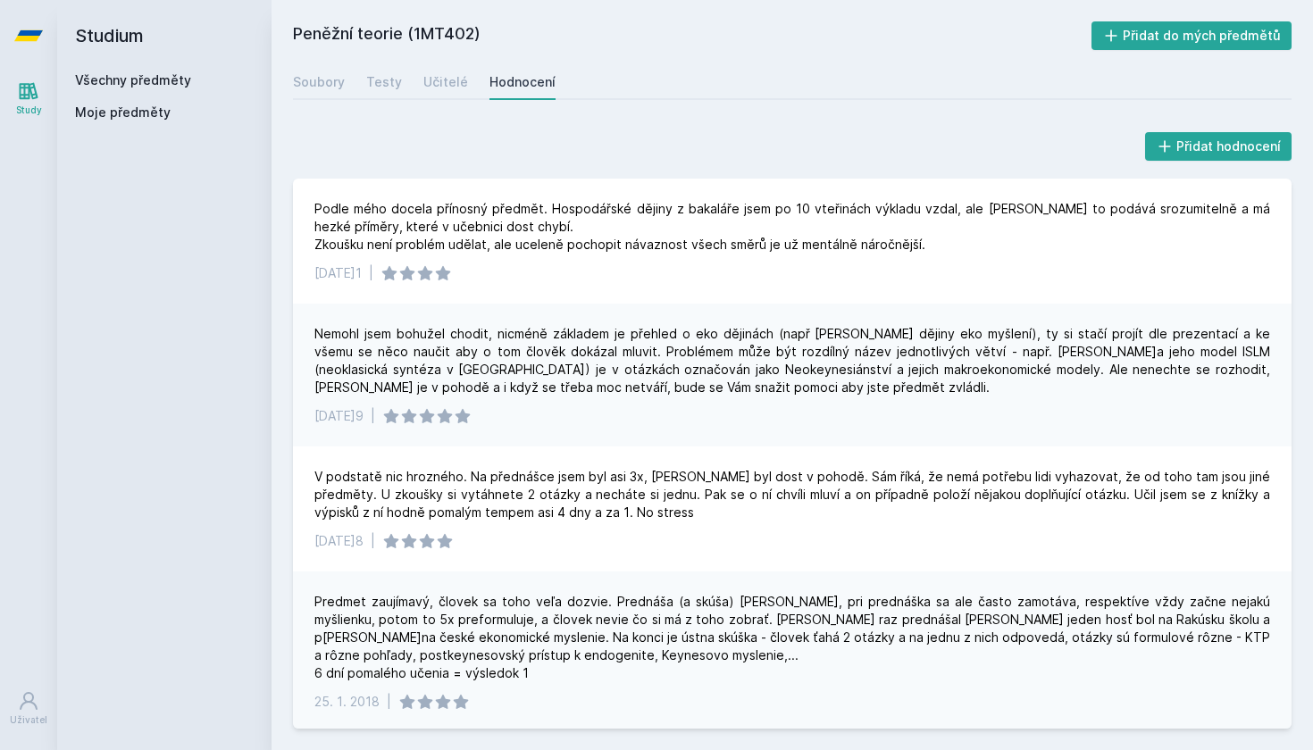
click at [107, 78] on link "Všechny předměty" at bounding box center [133, 79] width 116 height 15
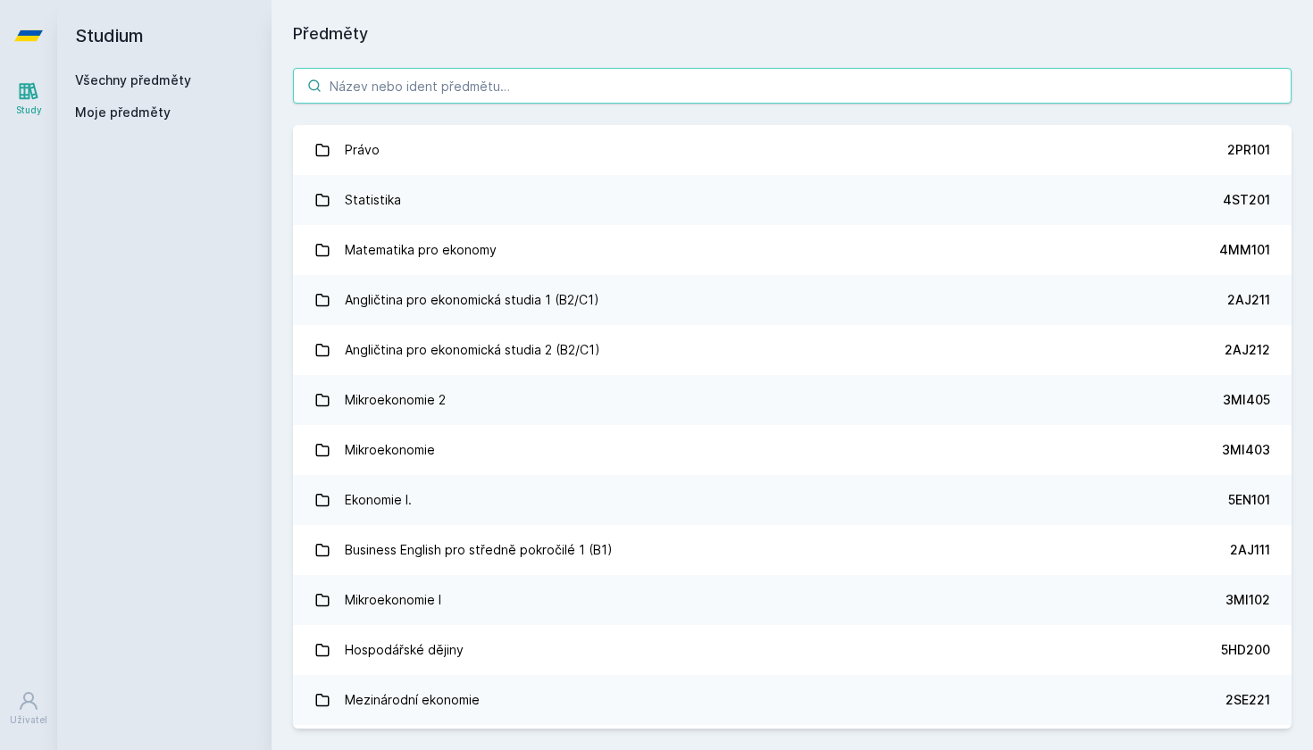
click at [429, 94] on input "search" at bounding box center [792, 86] width 999 height 36
paste input "1BP402"
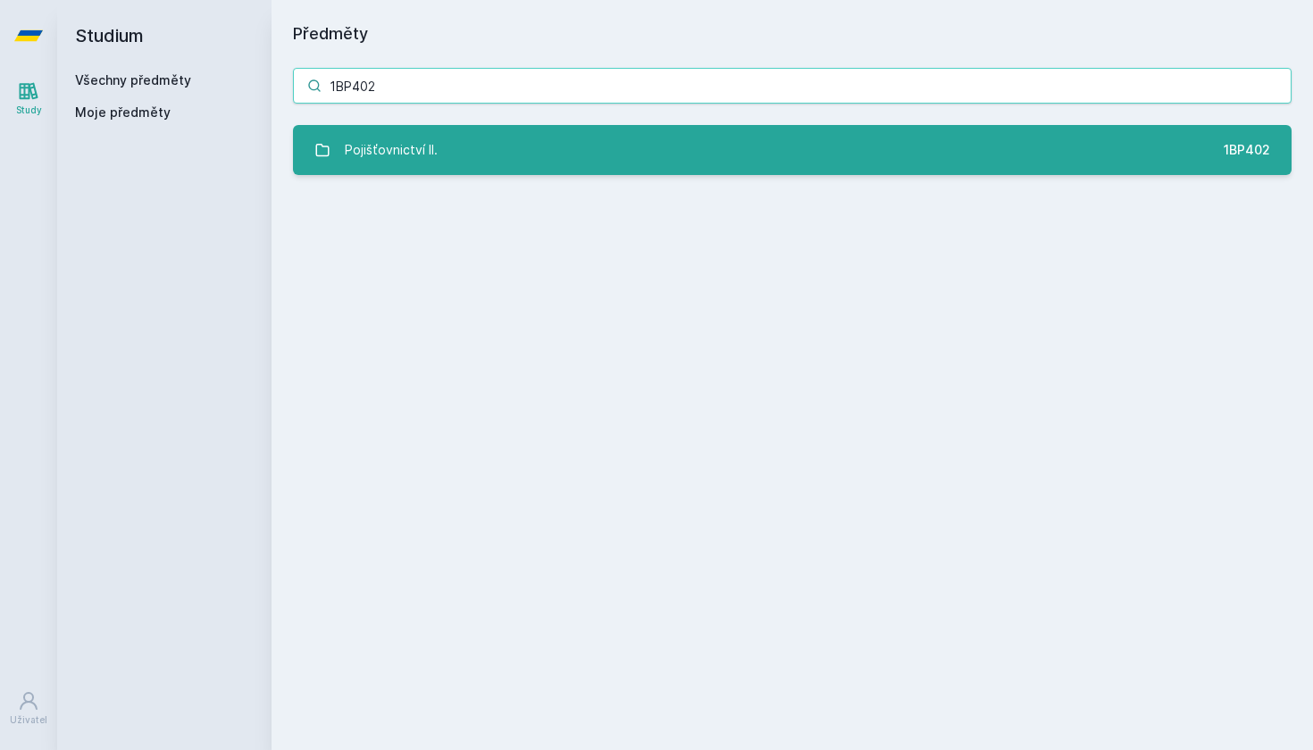
type input "1BP402"
click at [631, 141] on link "Pojišťovnictví II. 1BP402" at bounding box center [792, 150] width 999 height 50
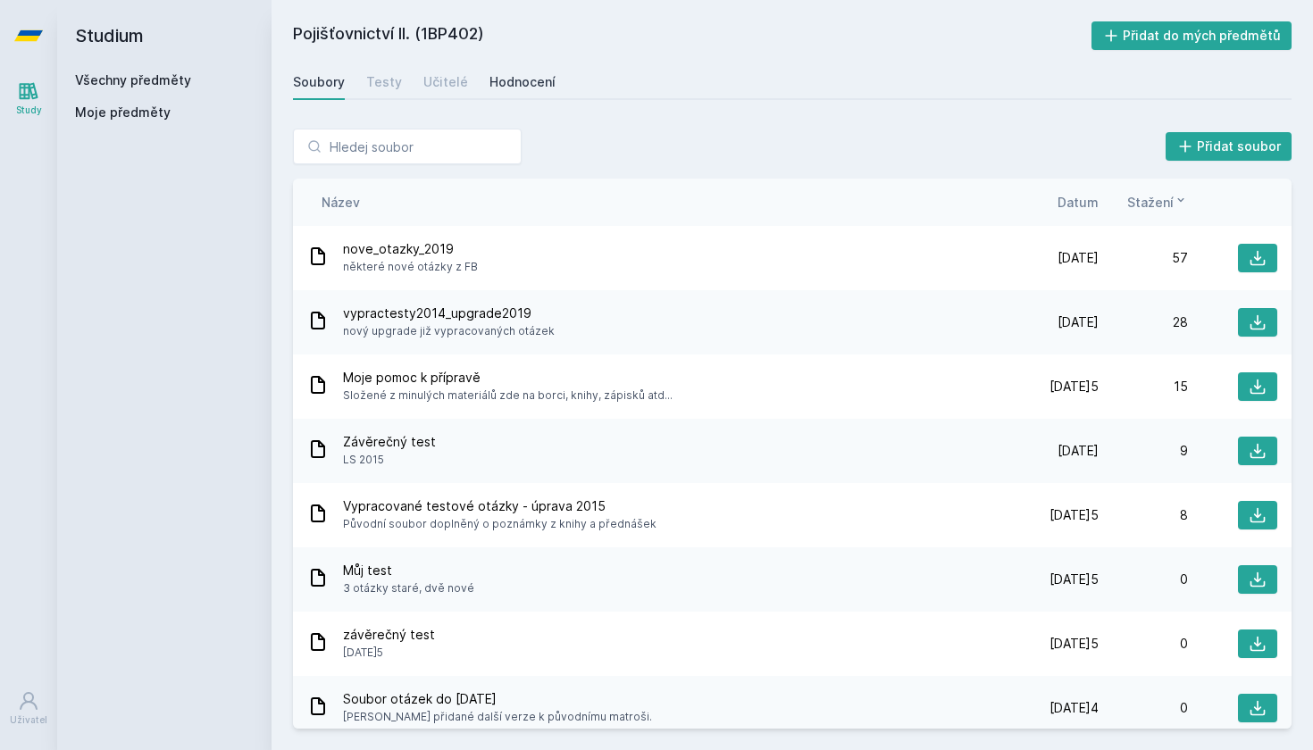
click at [529, 88] on div "Hodnocení" at bounding box center [523, 82] width 66 height 18
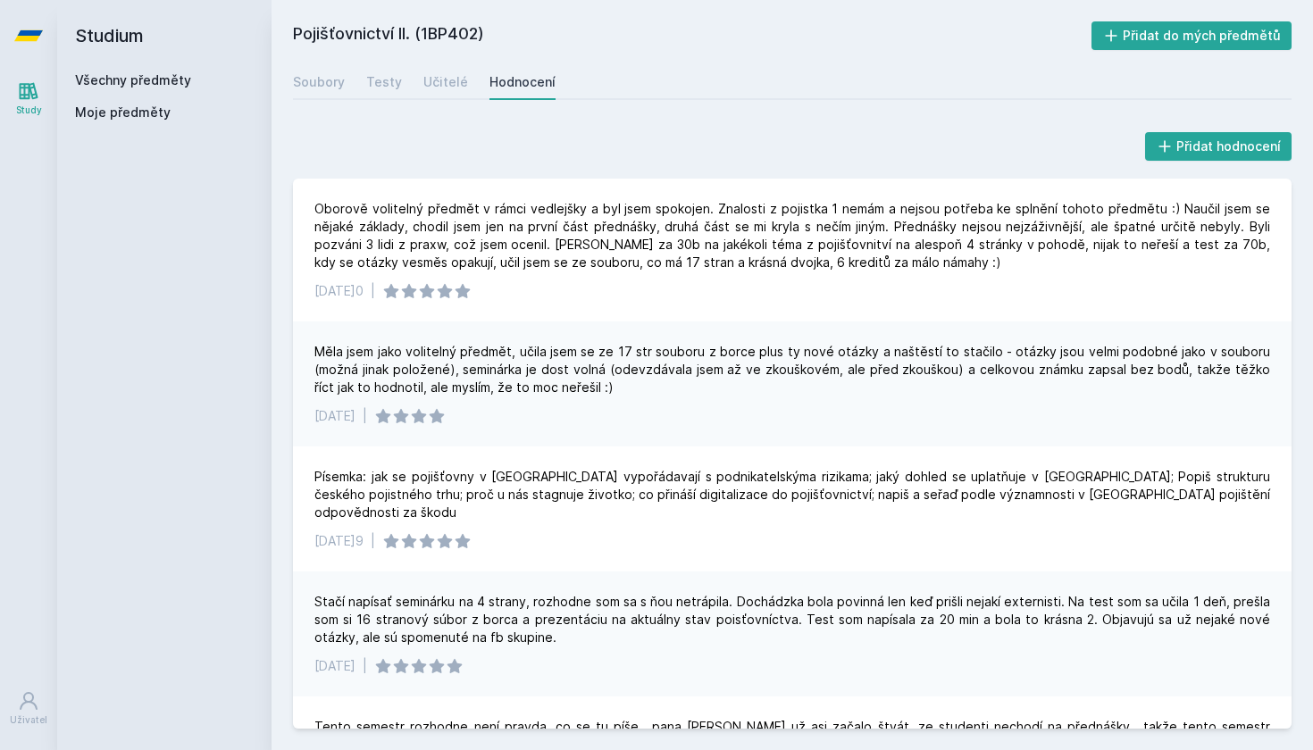
click at [148, 78] on link "Všechny předměty" at bounding box center [133, 79] width 116 height 15
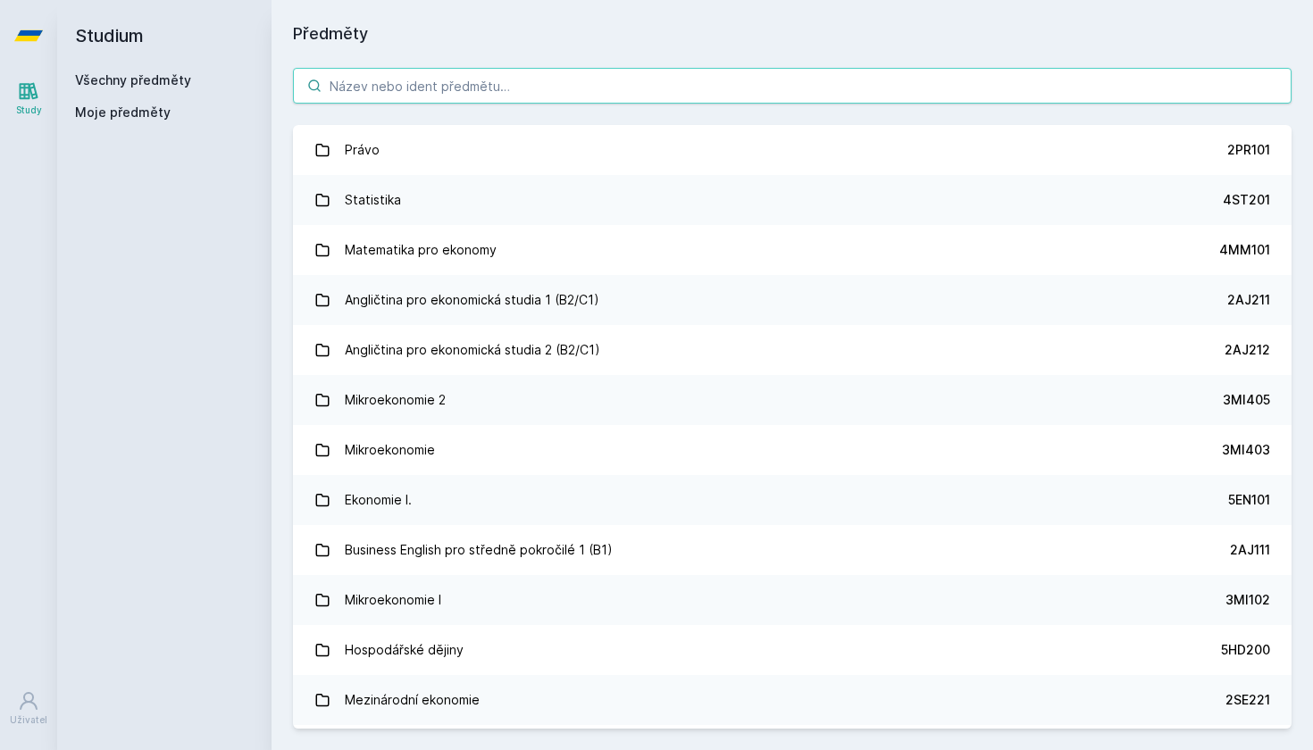
click at [463, 94] on input "search" at bounding box center [792, 86] width 999 height 36
paste input "1BP431"
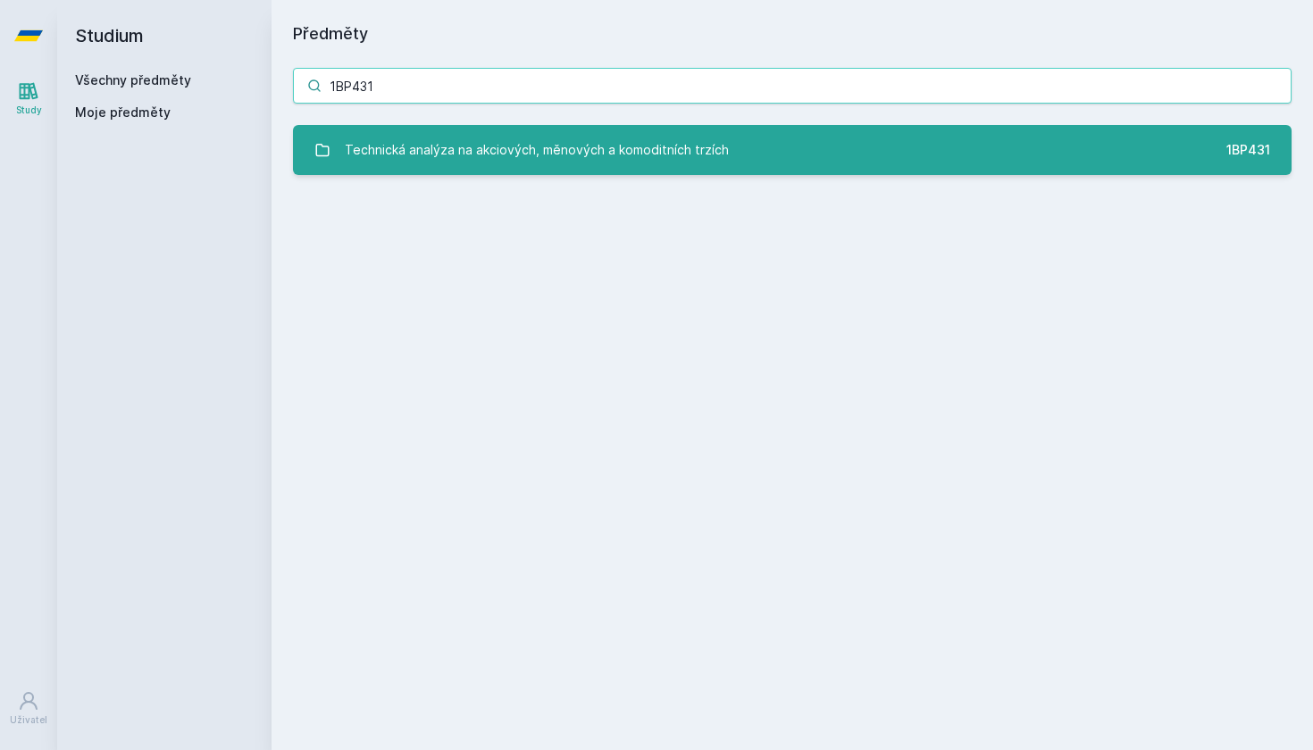
type input "1BP431"
click at [644, 140] on div "Technická analýza na akciových, měnových a komoditních trzích" at bounding box center [537, 150] width 384 height 36
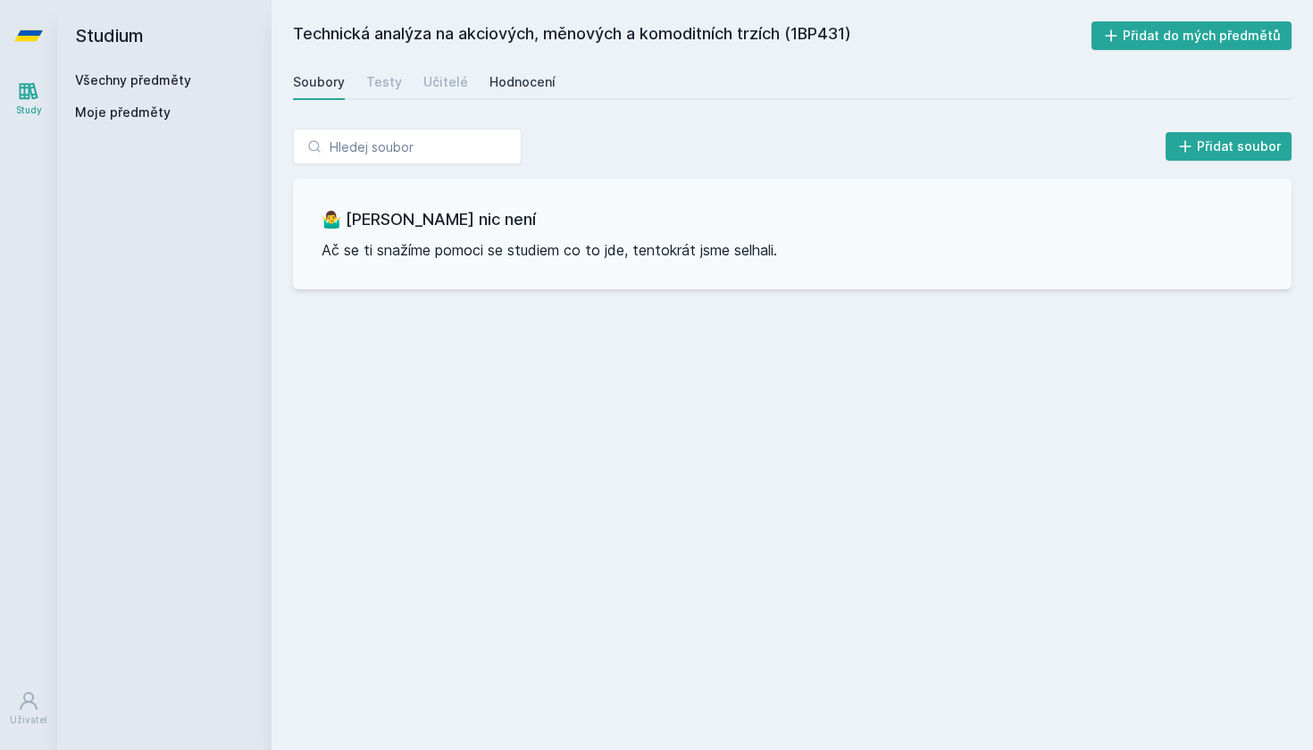
click at [530, 78] on div "Hodnocení" at bounding box center [523, 82] width 66 height 18
click at [379, 82] on div "Testy" at bounding box center [384, 82] width 36 height 18
click at [455, 79] on div "Učitelé" at bounding box center [445, 82] width 45 height 18
click at [113, 80] on link "Všechny předměty" at bounding box center [133, 79] width 116 height 15
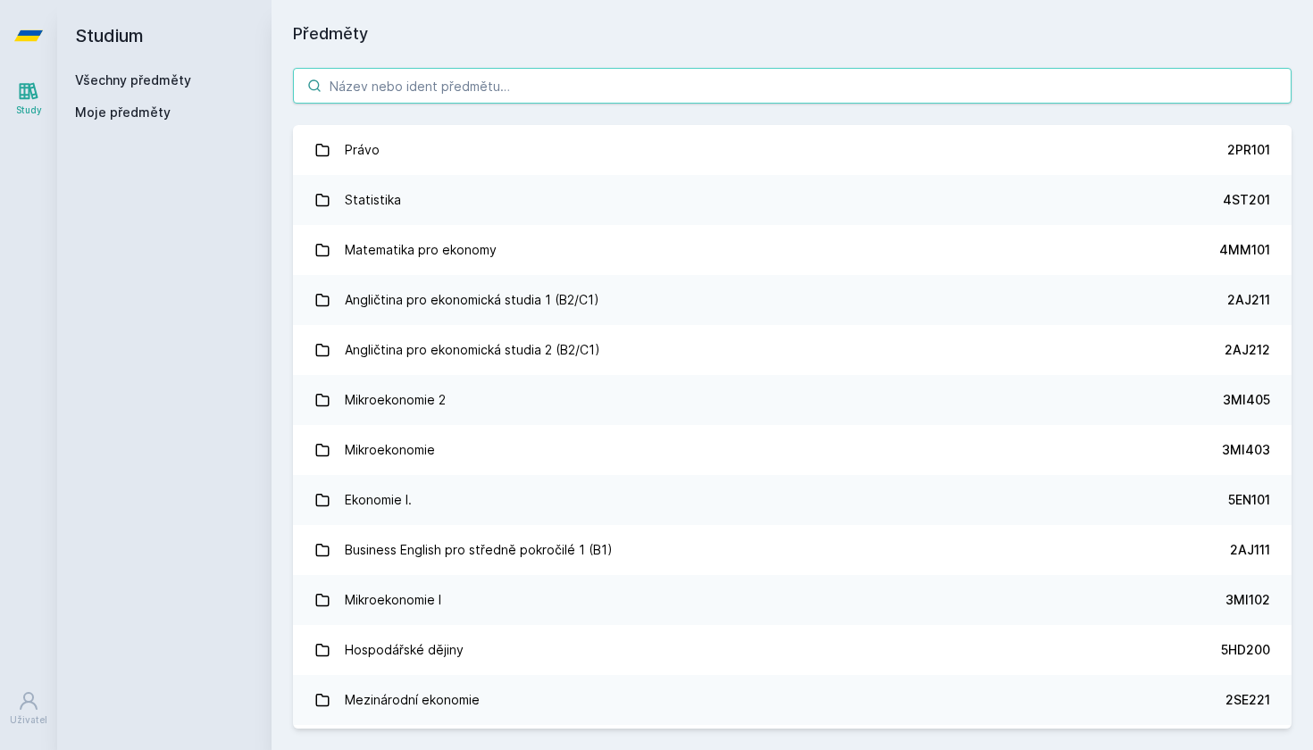
click at [429, 96] on input "search" at bounding box center [792, 86] width 999 height 36
paste input "1BP555"
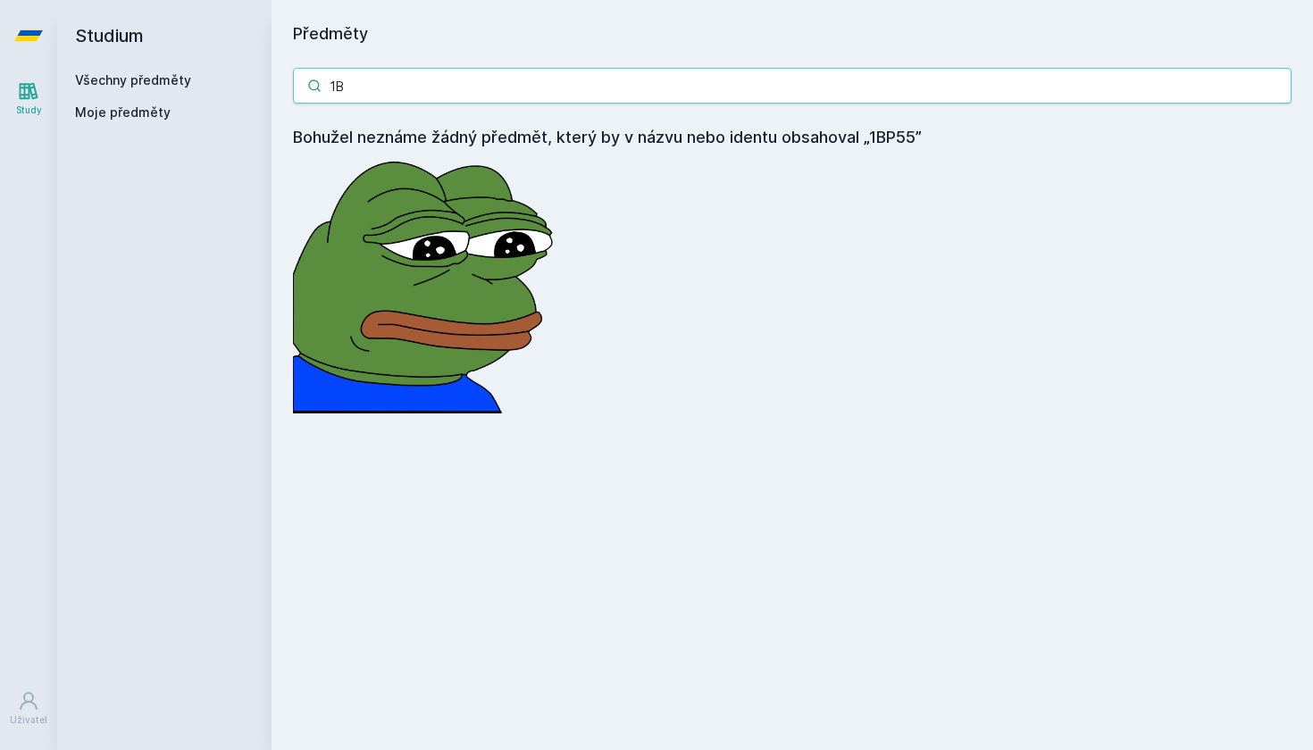
type input "1"
